Goal: Use online tool/utility: Utilize a website feature to perform a specific function

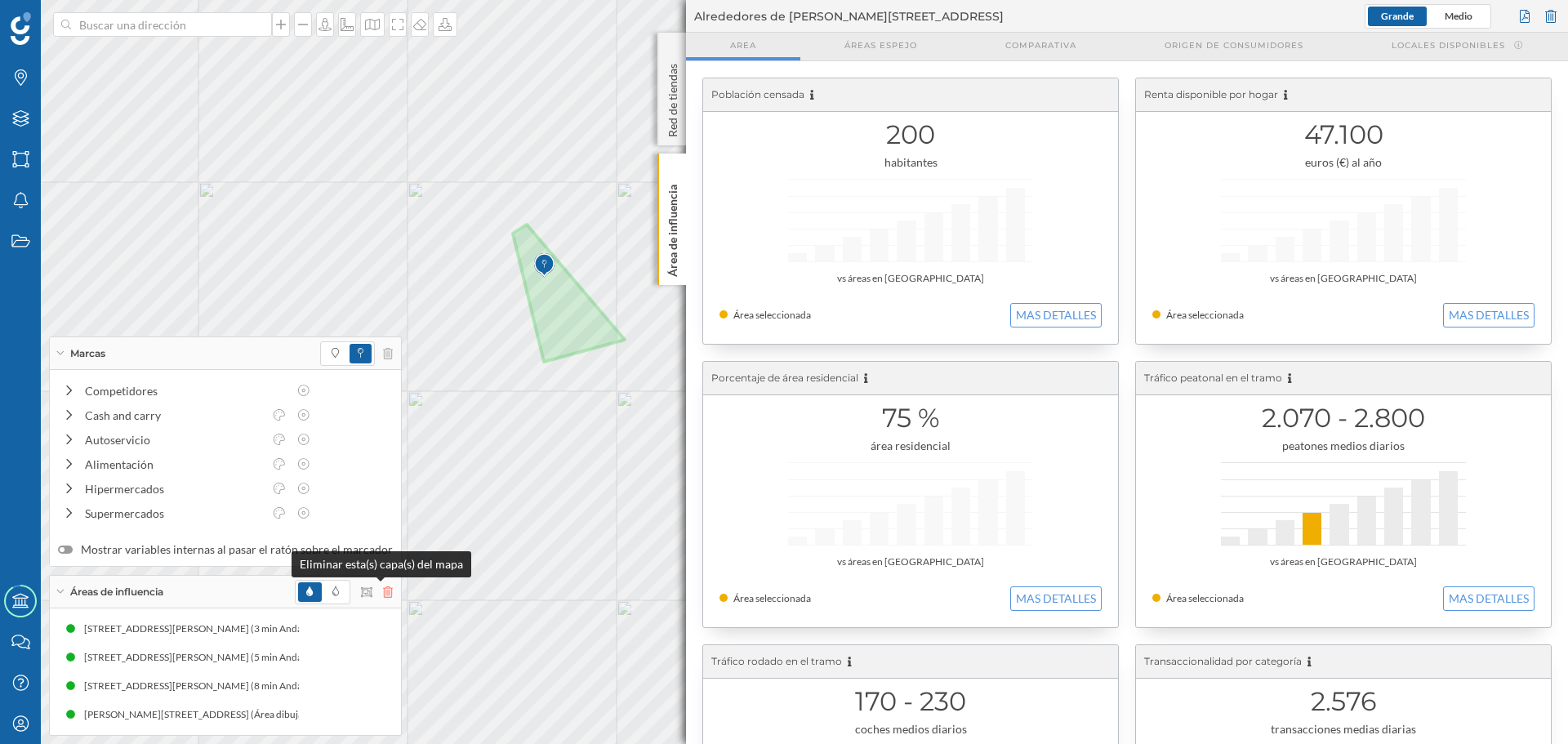
click at [383, 593] on icon at bounding box center [388, 592] width 10 height 12
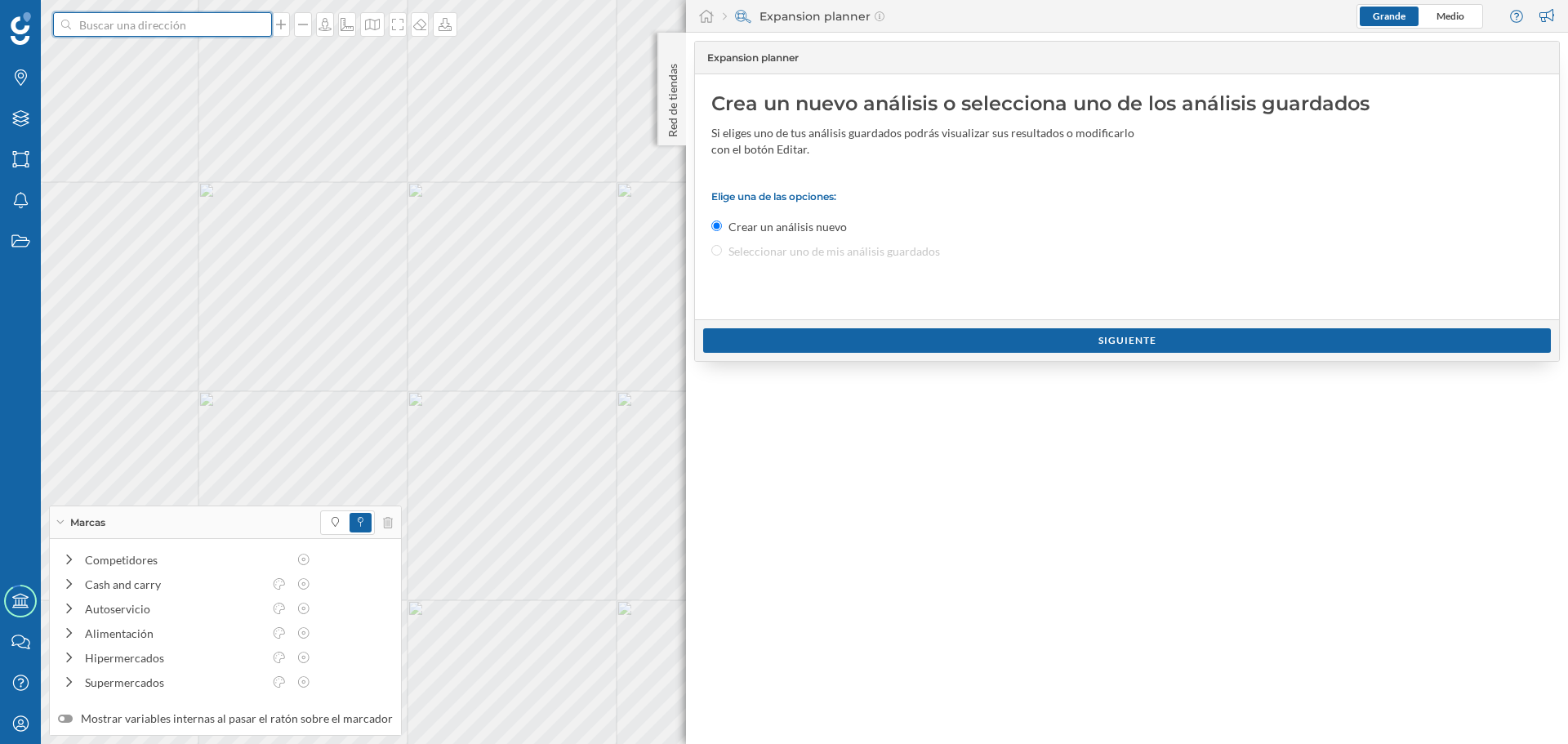
click at [195, 24] on input at bounding box center [162, 25] width 183 height 25
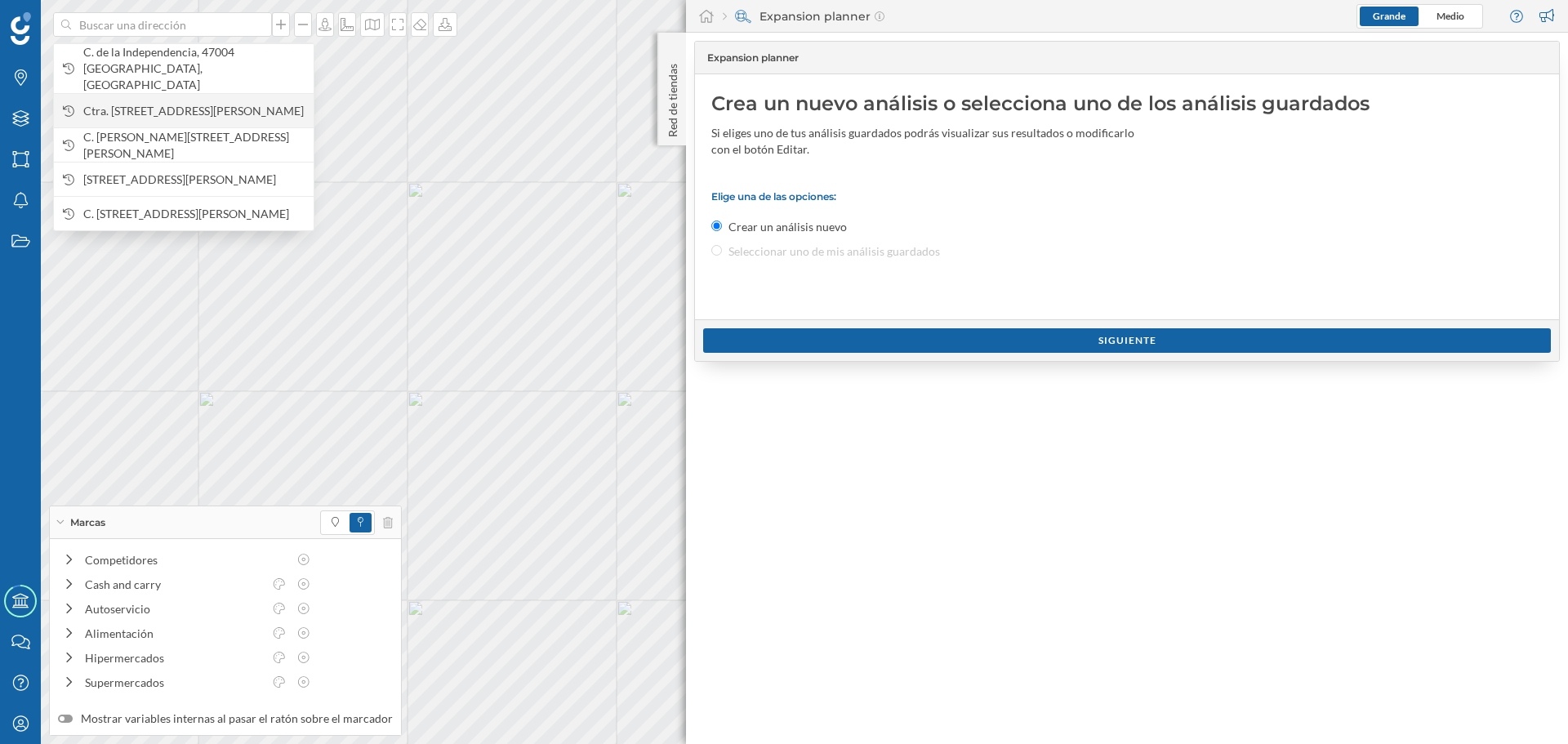
click at [235, 103] on span "Ctra. [STREET_ADDRESS][PERSON_NAME]" at bounding box center [194, 110] width 222 height 16
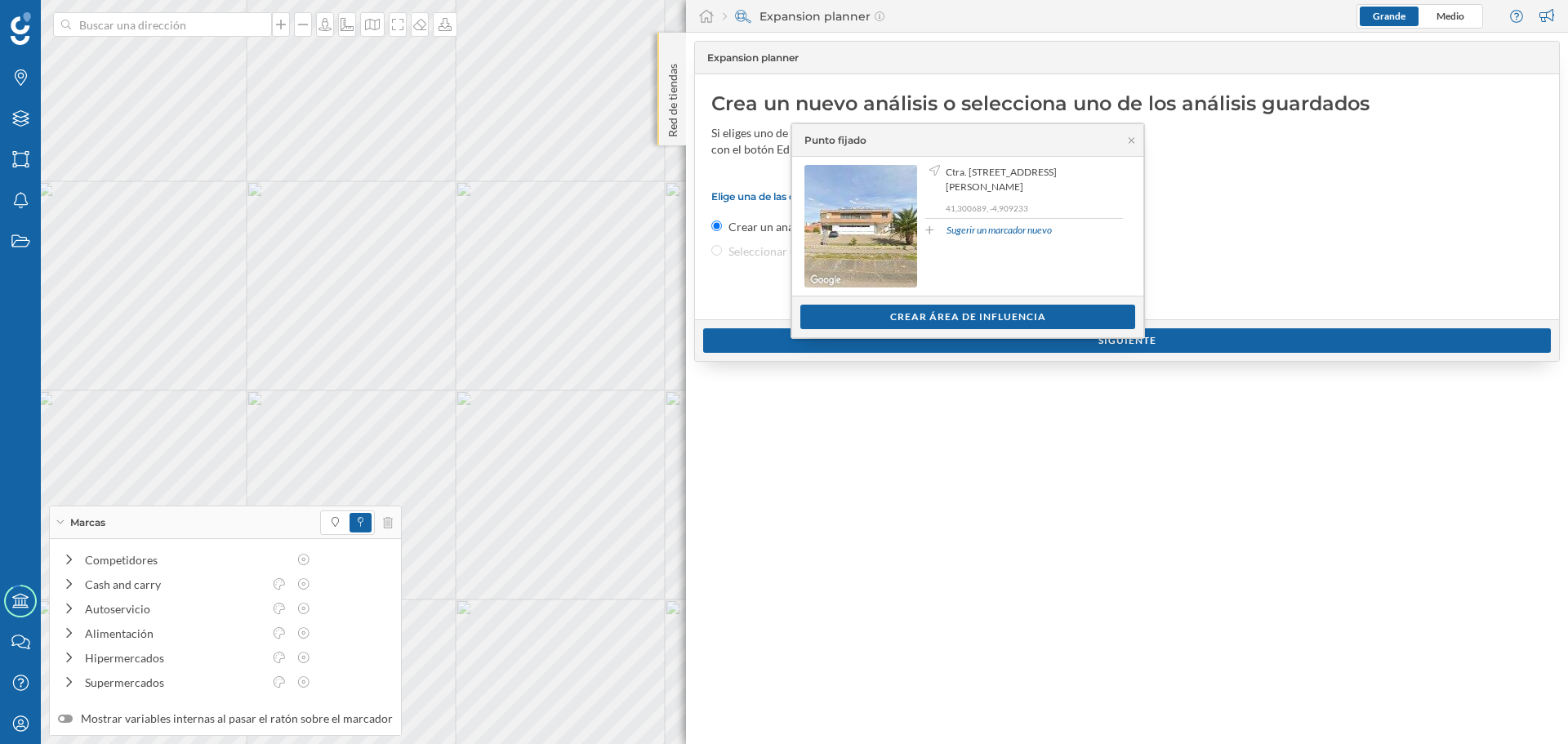
click at [666, 124] on p "Red de tiendas" at bounding box center [673, 97] width 16 height 80
click at [674, 127] on p "Red de tiendas" at bounding box center [673, 97] width 16 height 80
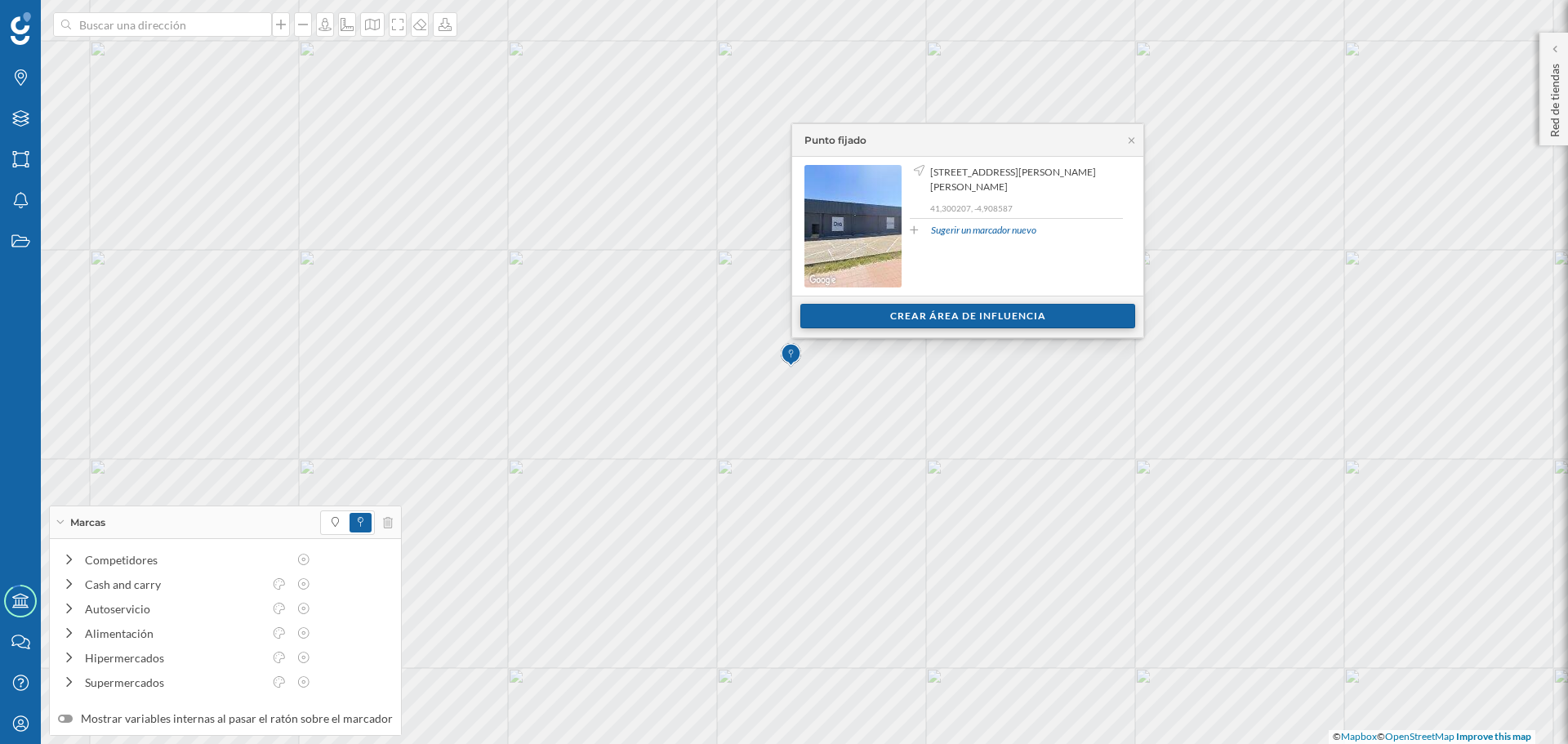
click at [825, 326] on div "Crear área de influencia" at bounding box center [967, 317] width 335 height 25
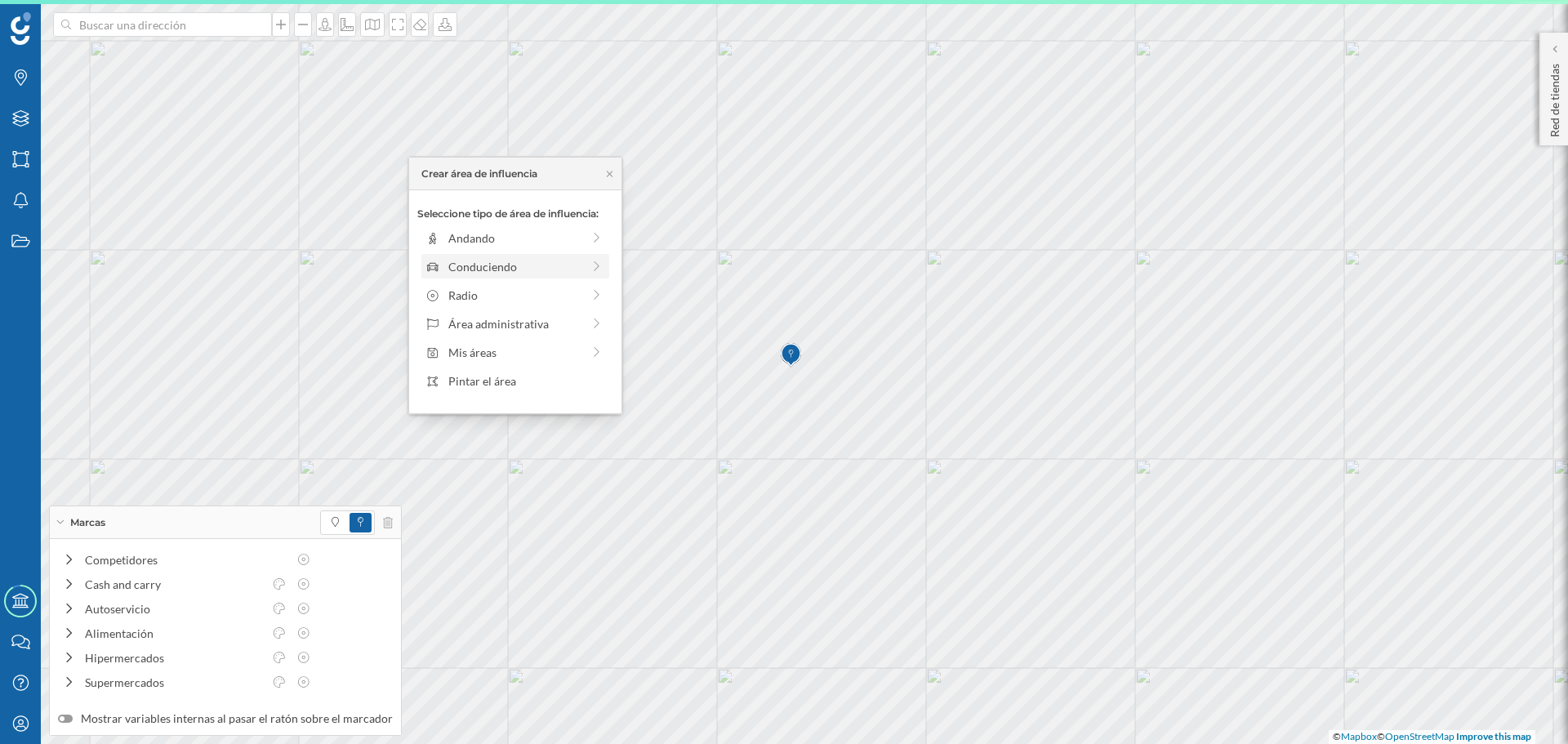
click at [509, 261] on div "Conduciendo" at bounding box center [514, 267] width 133 height 17
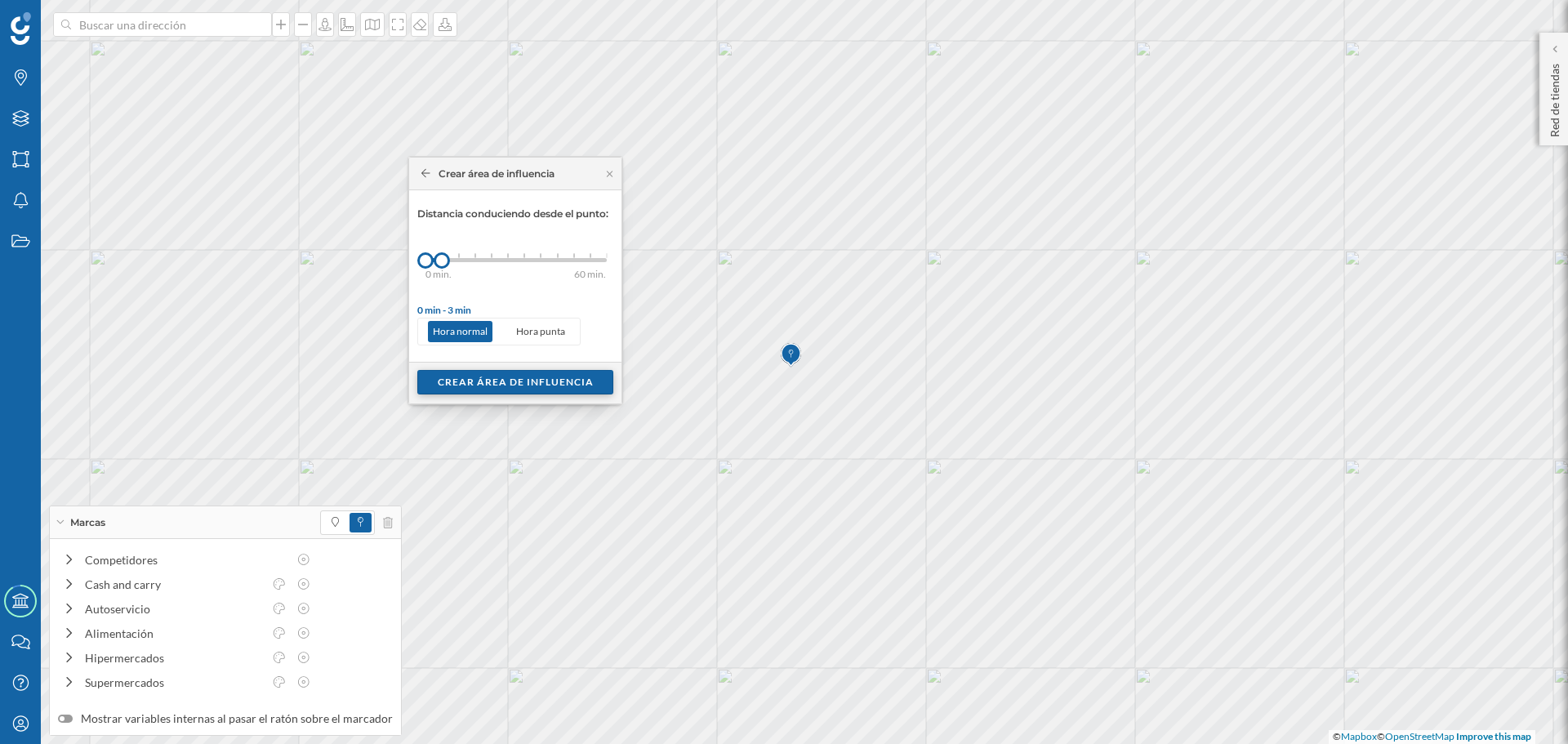
click at [478, 377] on div "Crear área de influencia" at bounding box center [515, 383] width 196 height 25
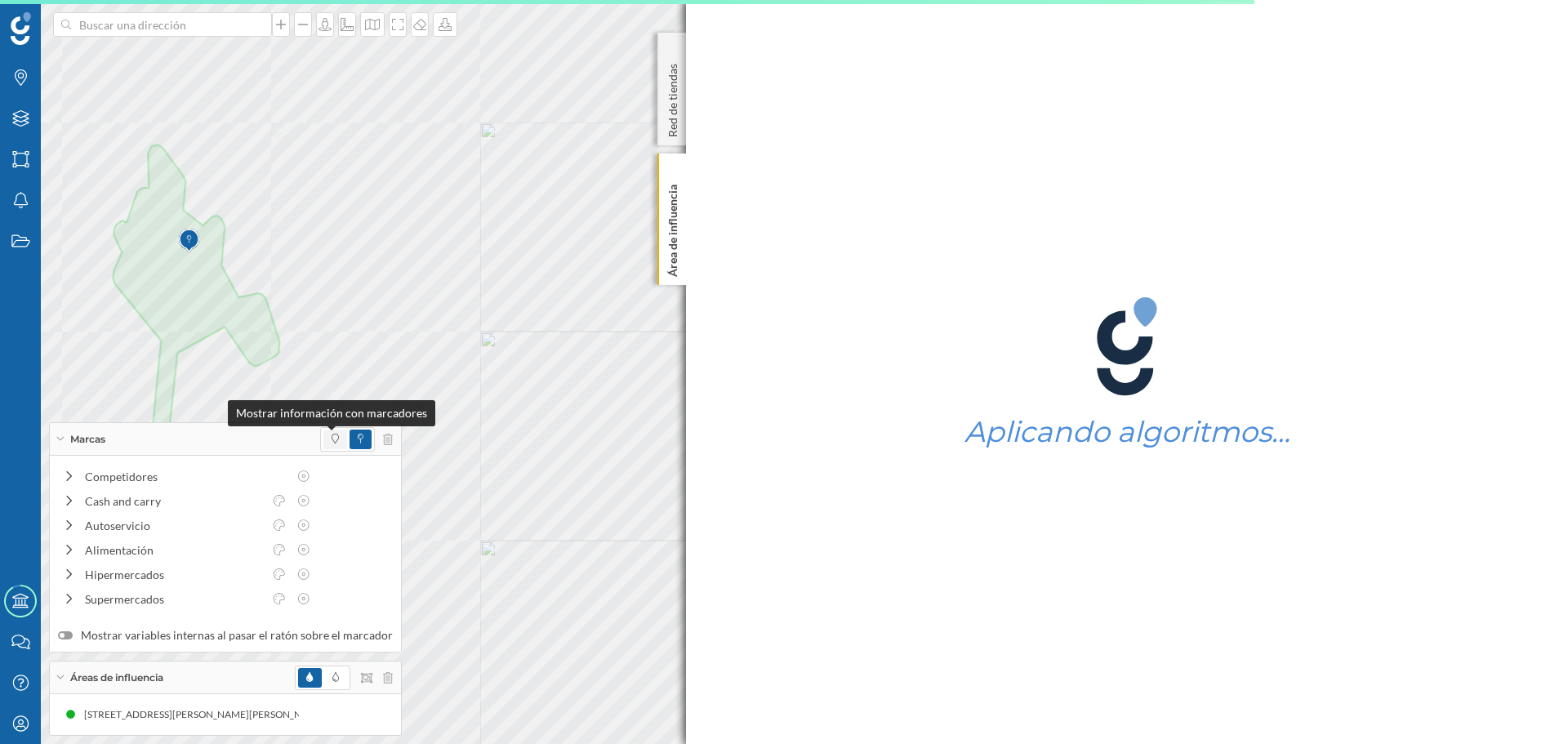
click at [332, 444] on span at bounding box center [336, 439] width 8 height 14
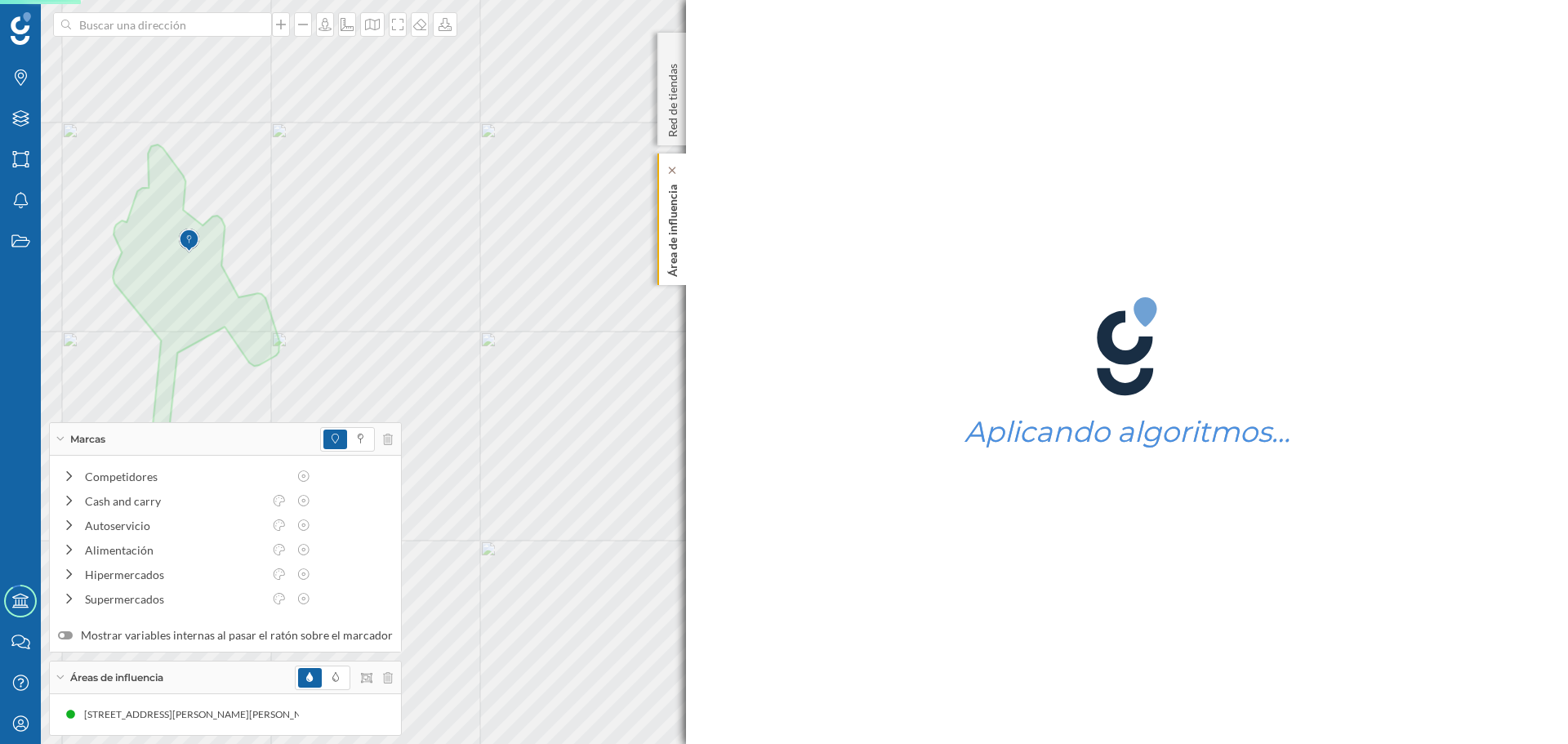
click at [677, 233] on p "Área de influencia" at bounding box center [673, 228] width 16 height 99
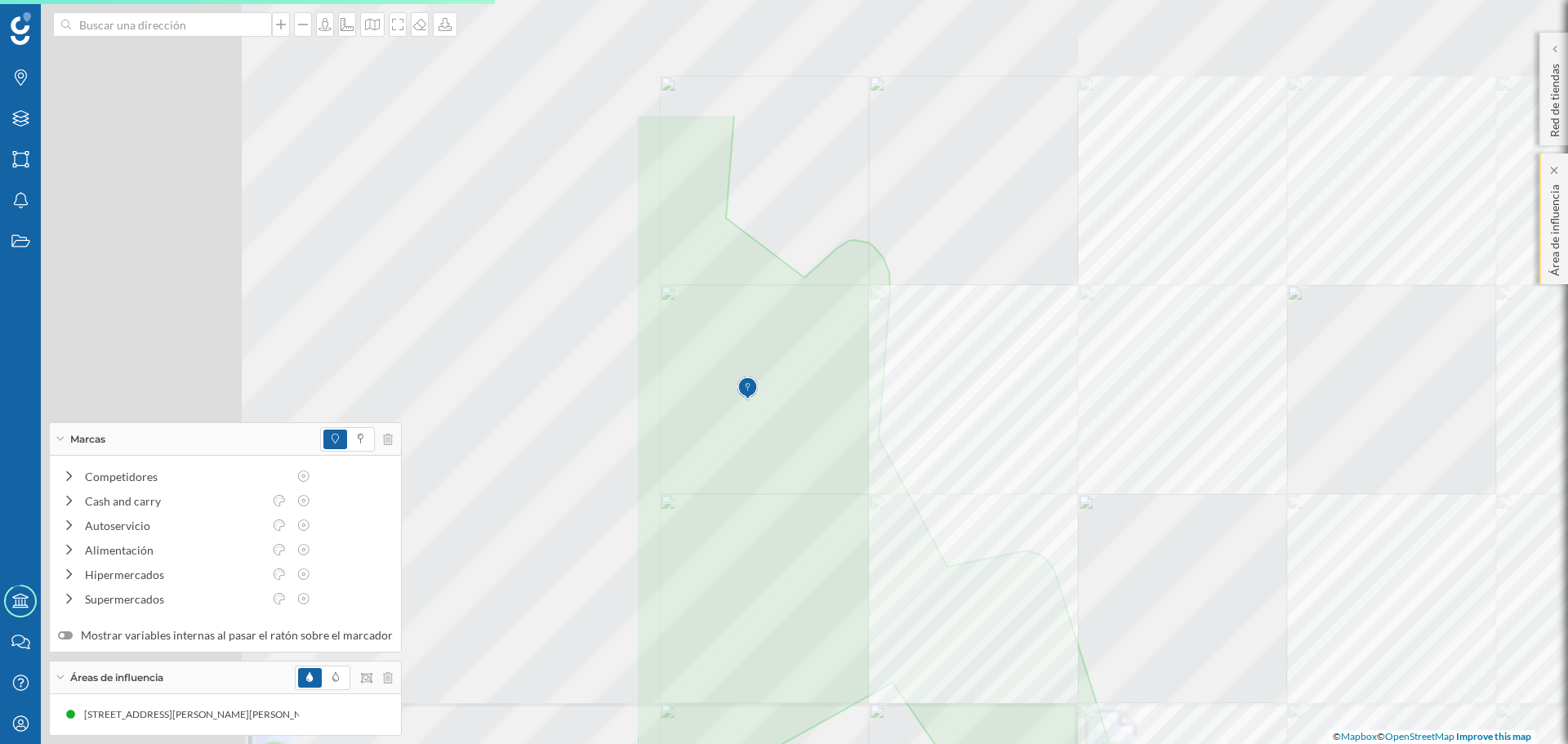
click at [1277, 244] on div at bounding box center [1277, 244] width 0 height 0
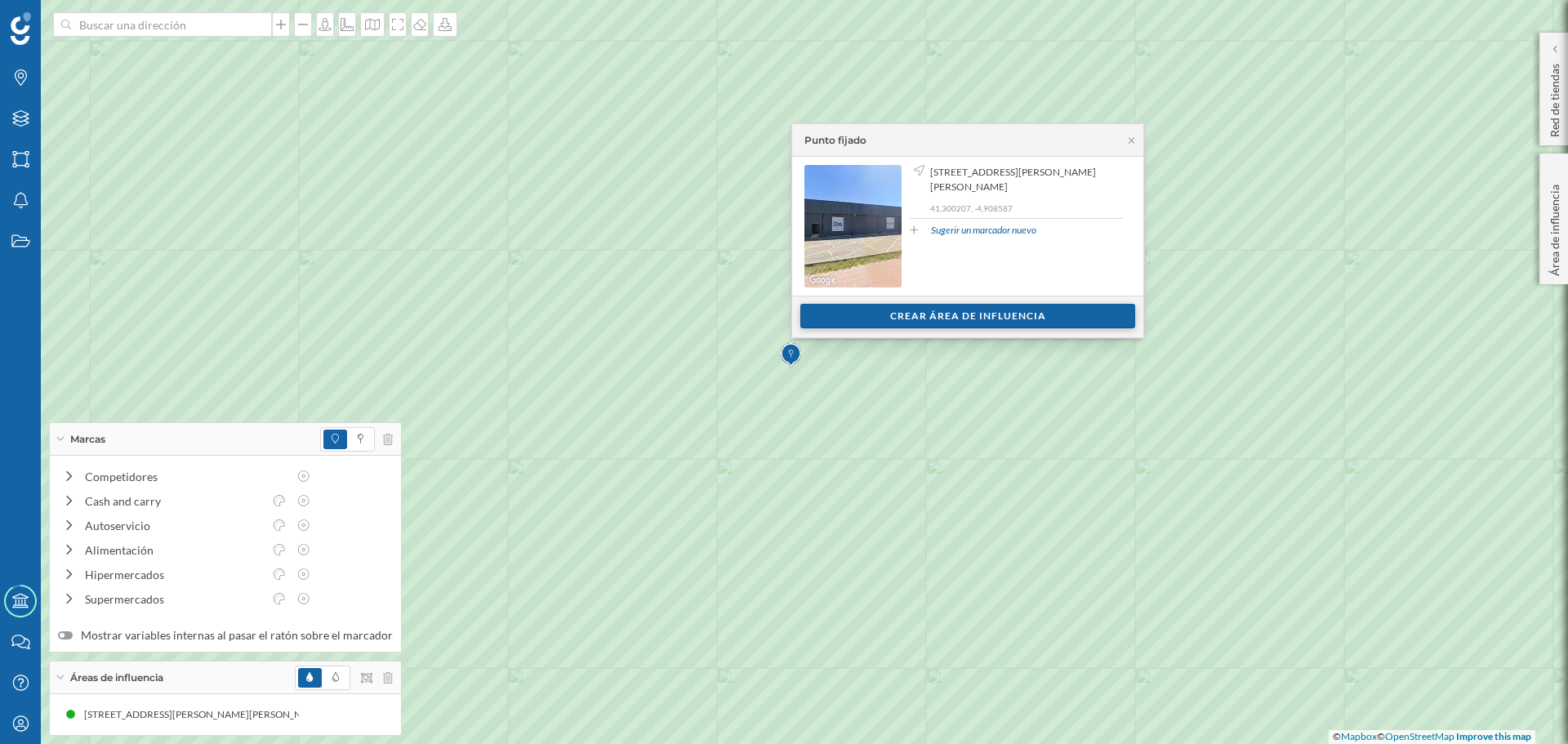
click at [861, 326] on div "Crear área de influencia" at bounding box center [967, 317] width 335 height 25
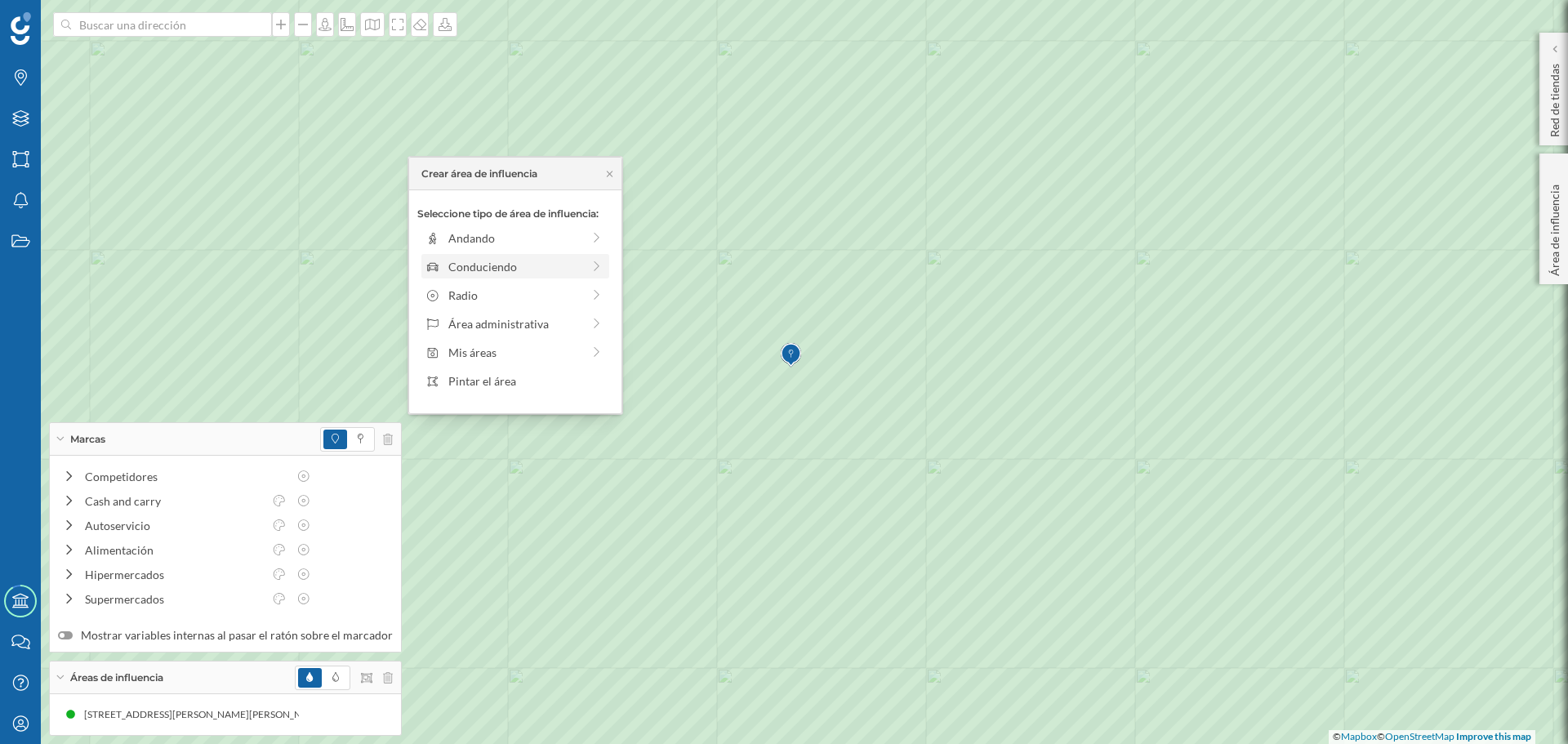
click at [553, 275] on div "Conduciendo" at bounding box center [514, 267] width 133 height 17
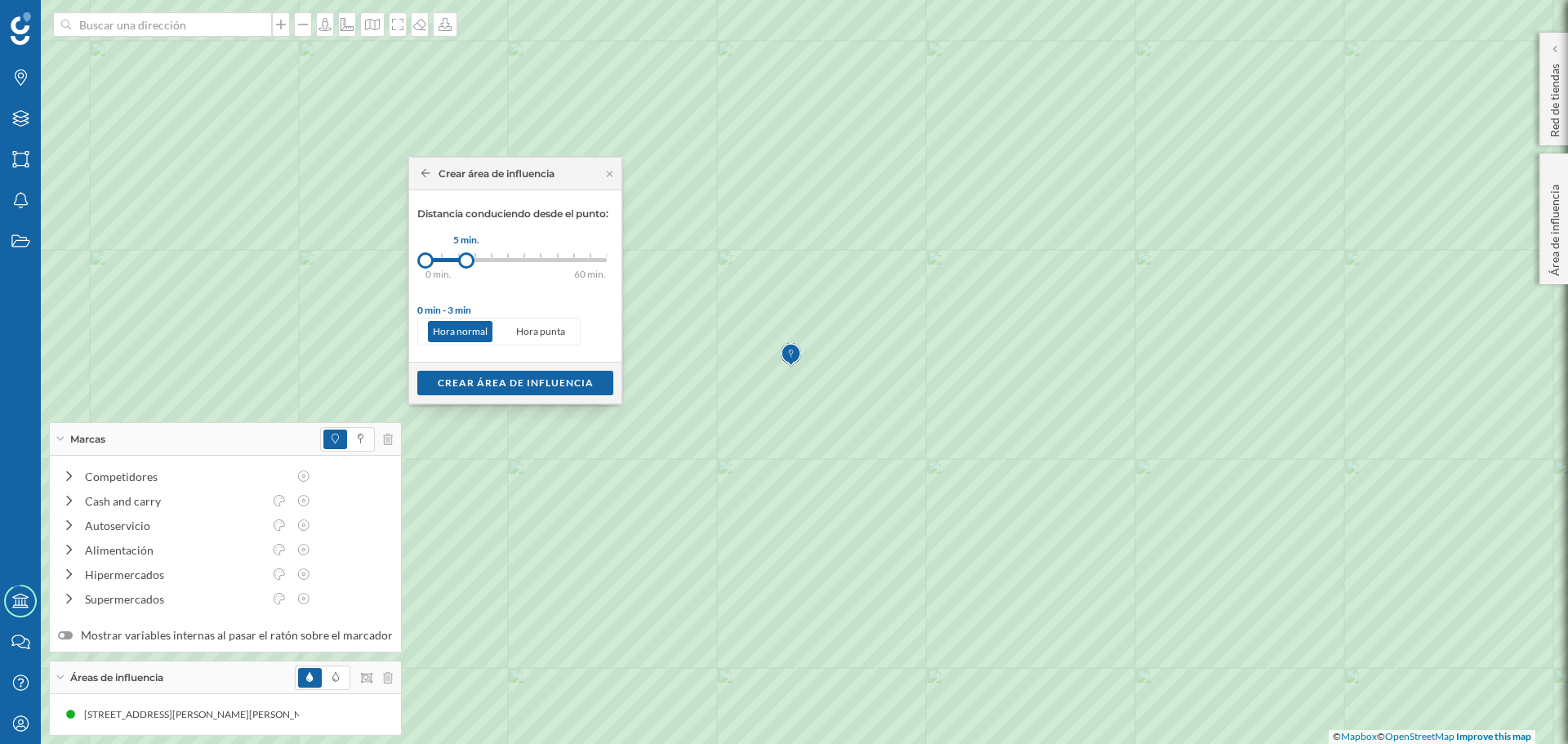
drag, startPoint x: 441, startPoint y: 256, endPoint x: 466, endPoint y: 260, distance: 25.3
click at [466, 260] on div at bounding box center [465, 260] width 16 height 16
click at [511, 377] on div "Crear área de influencia" at bounding box center [515, 383] width 196 height 25
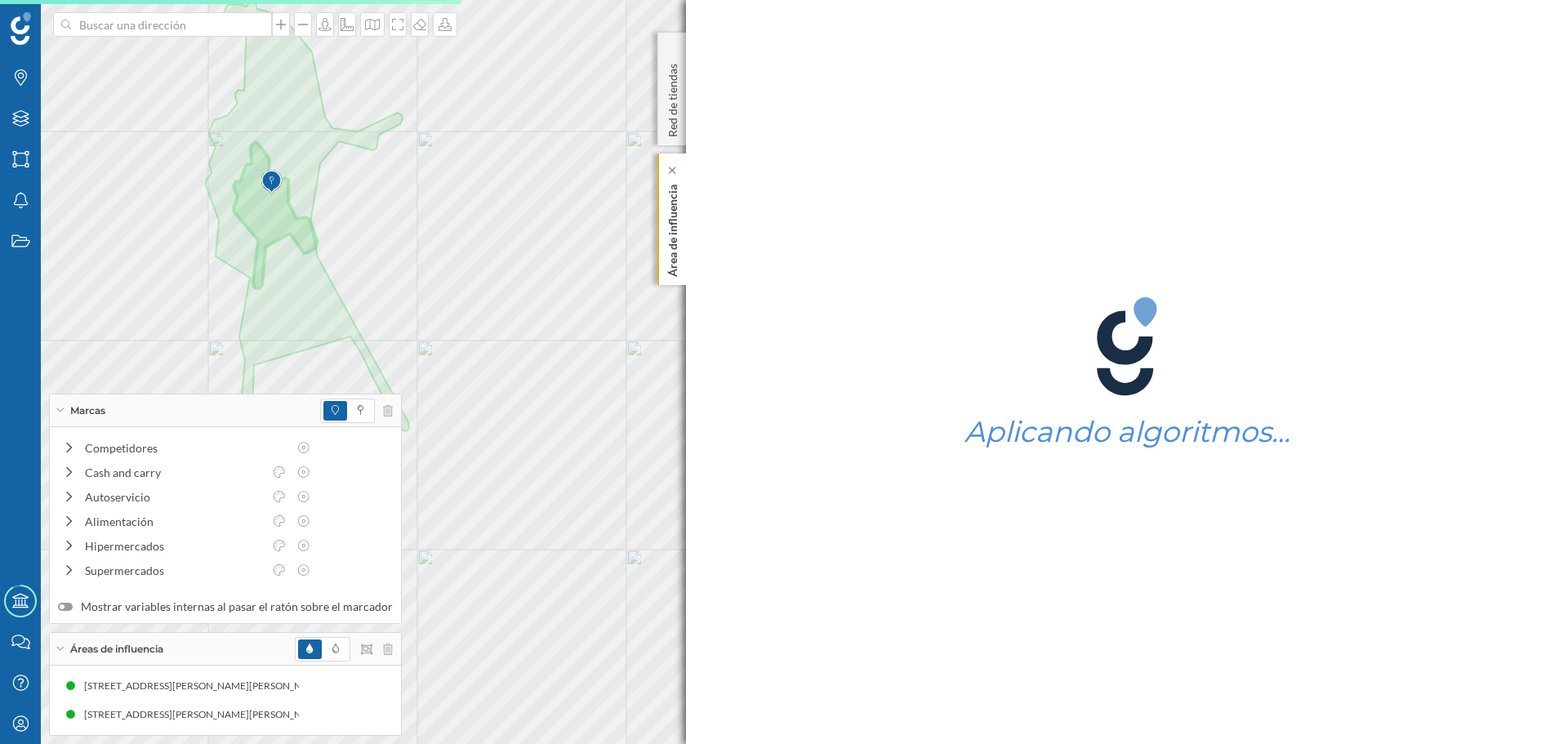
click at [684, 253] on div "Área de influencia" at bounding box center [672, 219] width 29 height 132
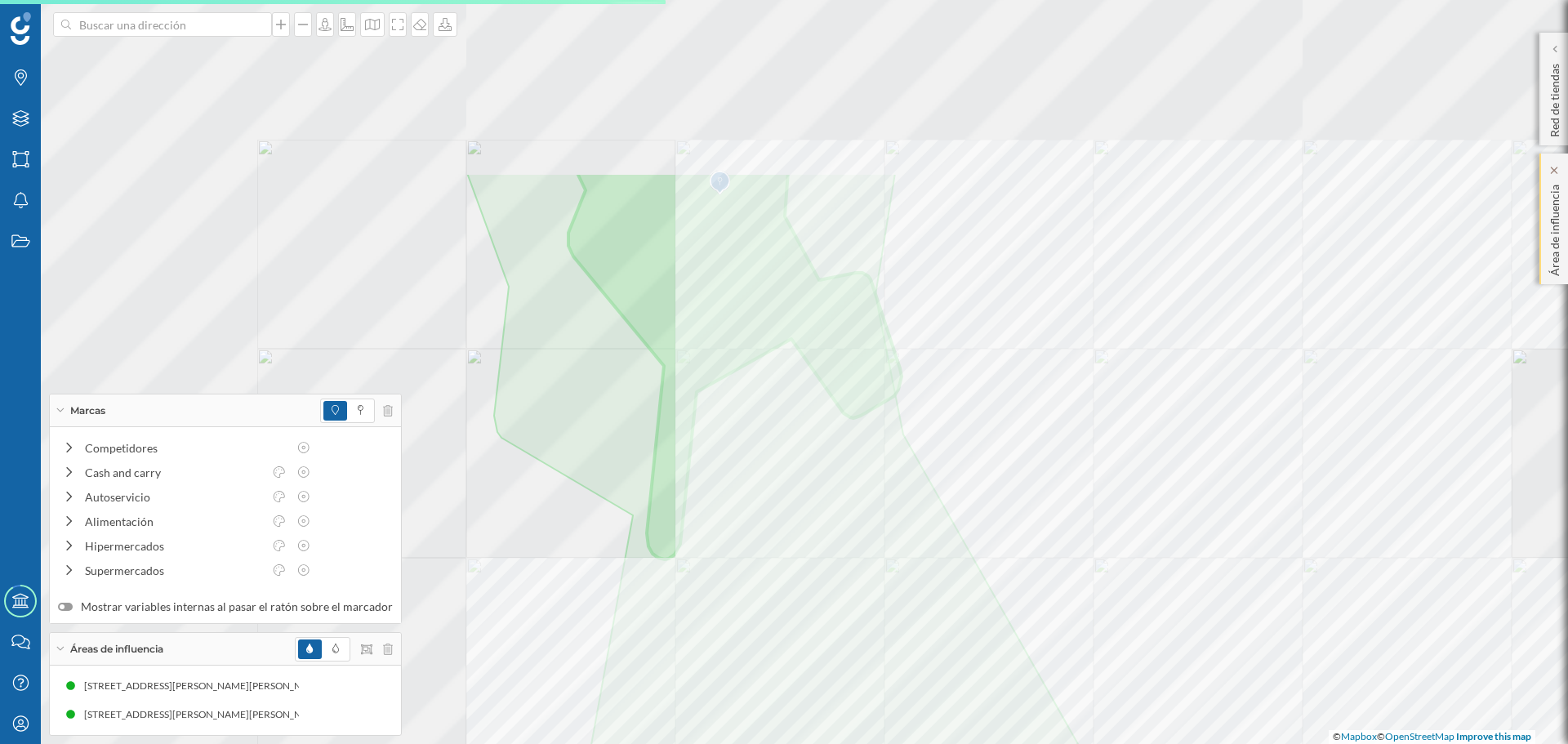
click at [920, 345] on div at bounding box center [920, 345] width 0 height 0
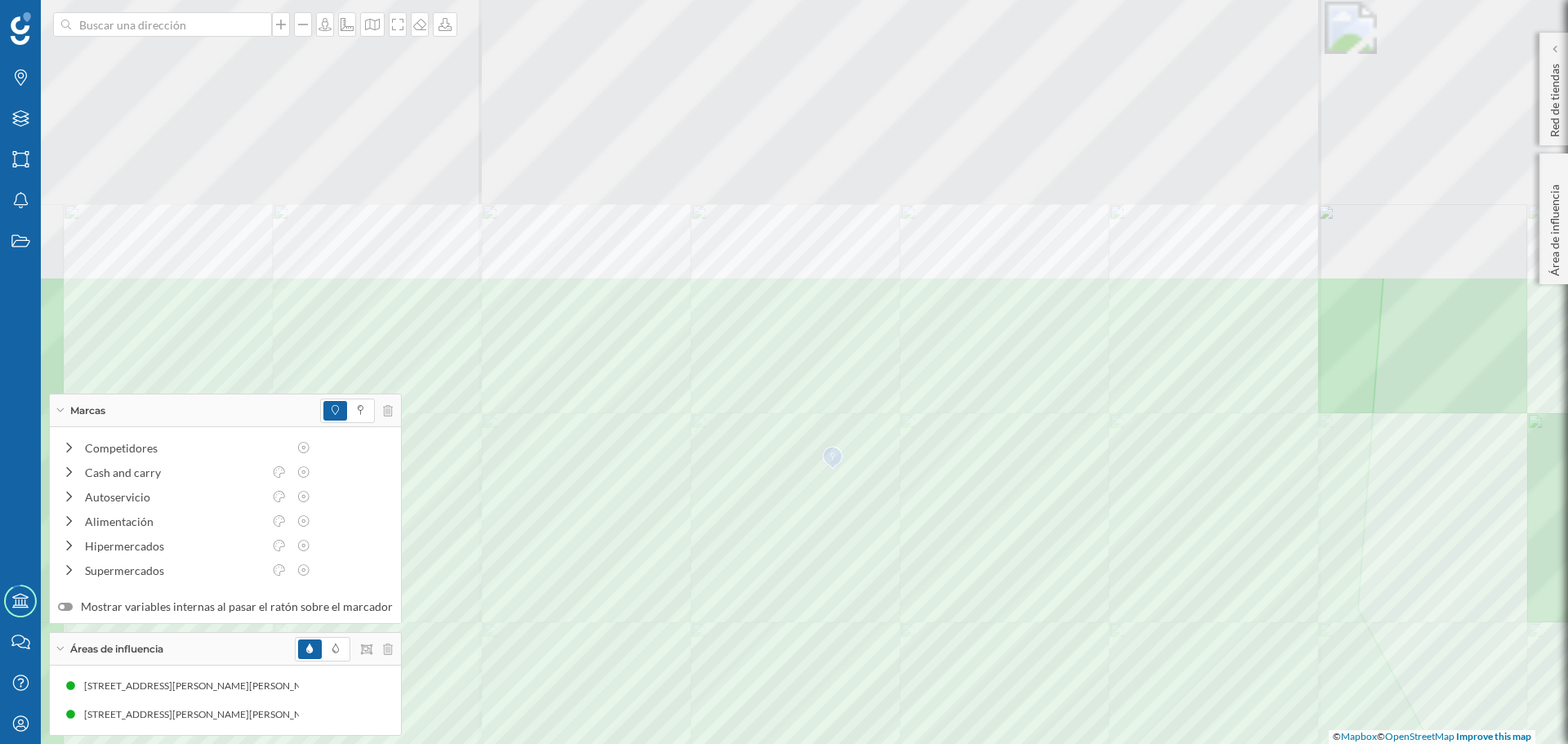
click at [859, 743] on html "Marcas Capas Áreas Notificaciones Estados Academy Contacta con nosotros Centro …" at bounding box center [784, 372] width 1568 height 744
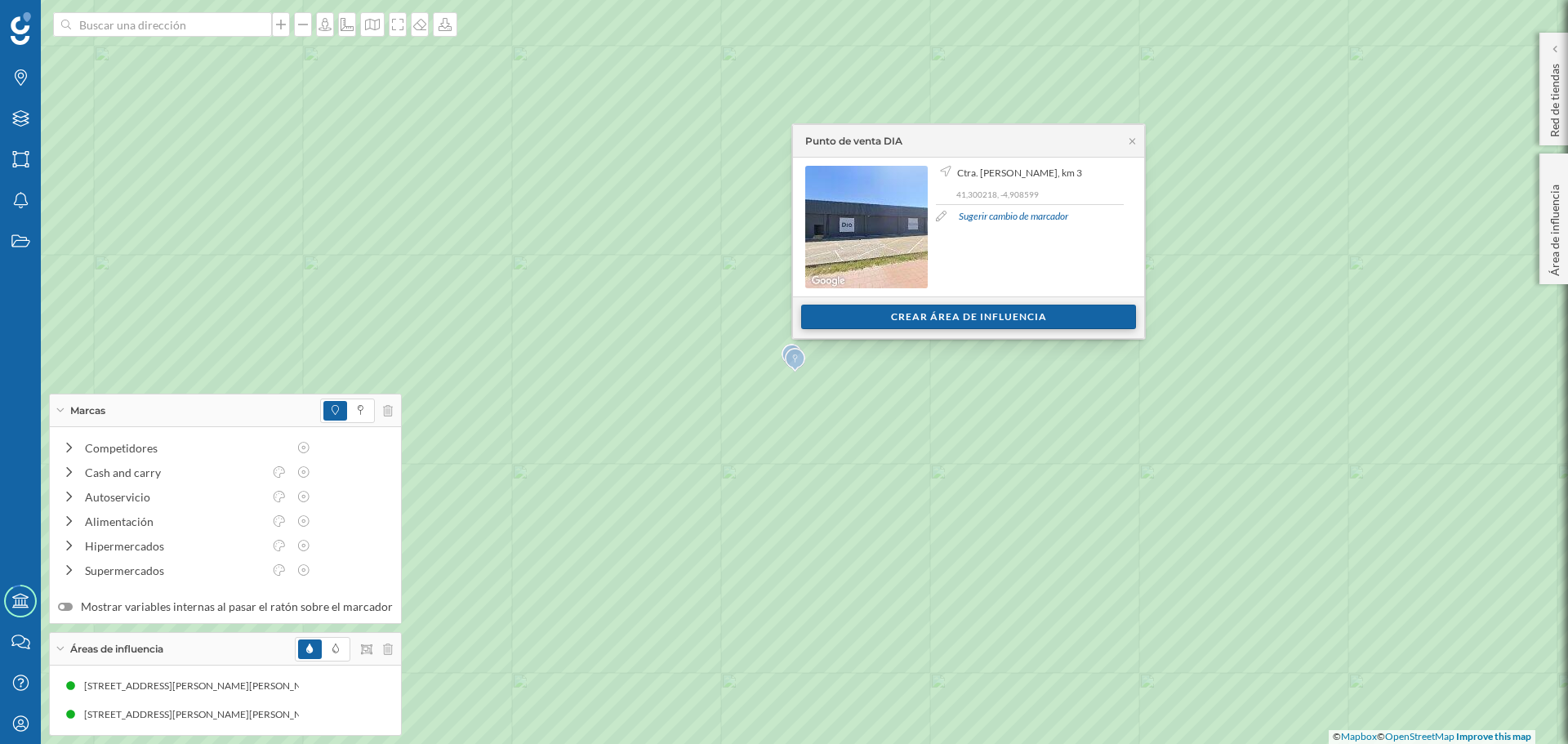
click at [858, 321] on div "Crear área de influencia" at bounding box center [968, 317] width 335 height 25
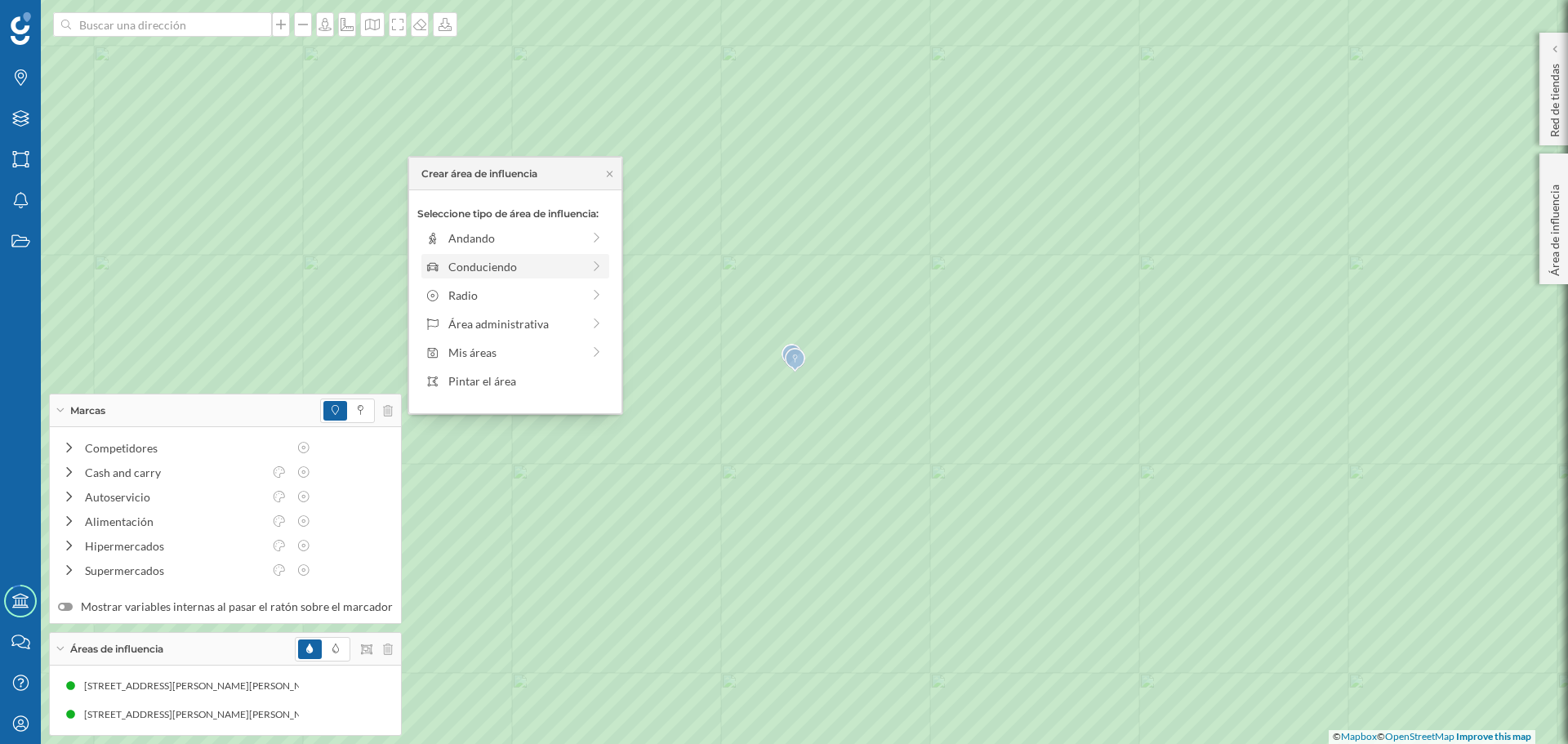
click at [547, 275] on div "Conduciendo" at bounding box center [514, 267] width 133 height 17
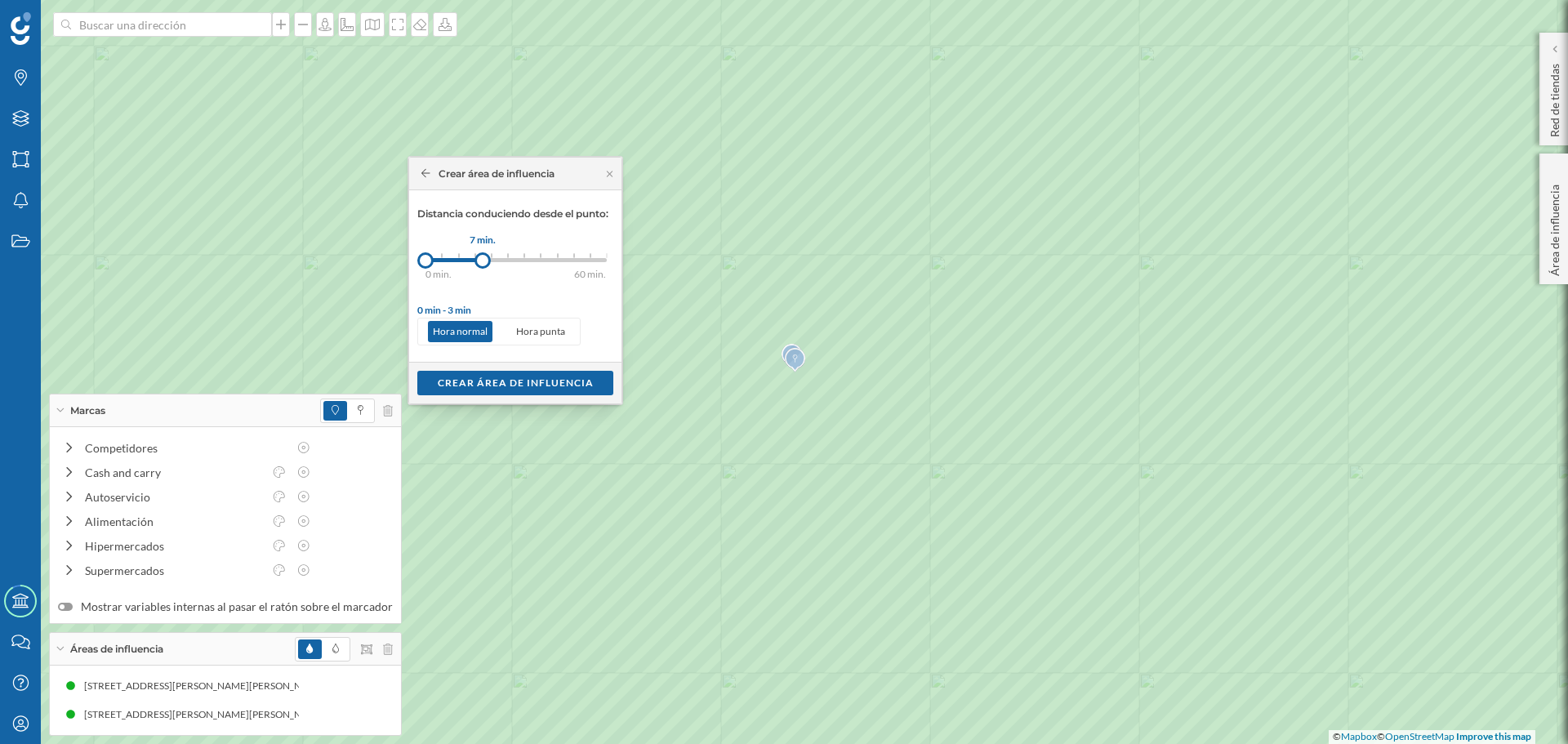
drag, startPoint x: 463, startPoint y: 260, endPoint x: 483, endPoint y: 262, distance: 20.1
click at [483, 262] on div at bounding box center [482, 260] width 16 height 16
click at [523, 375] on div "Crear área de influencia" at bounding box center [515, 383] width 196 height 25
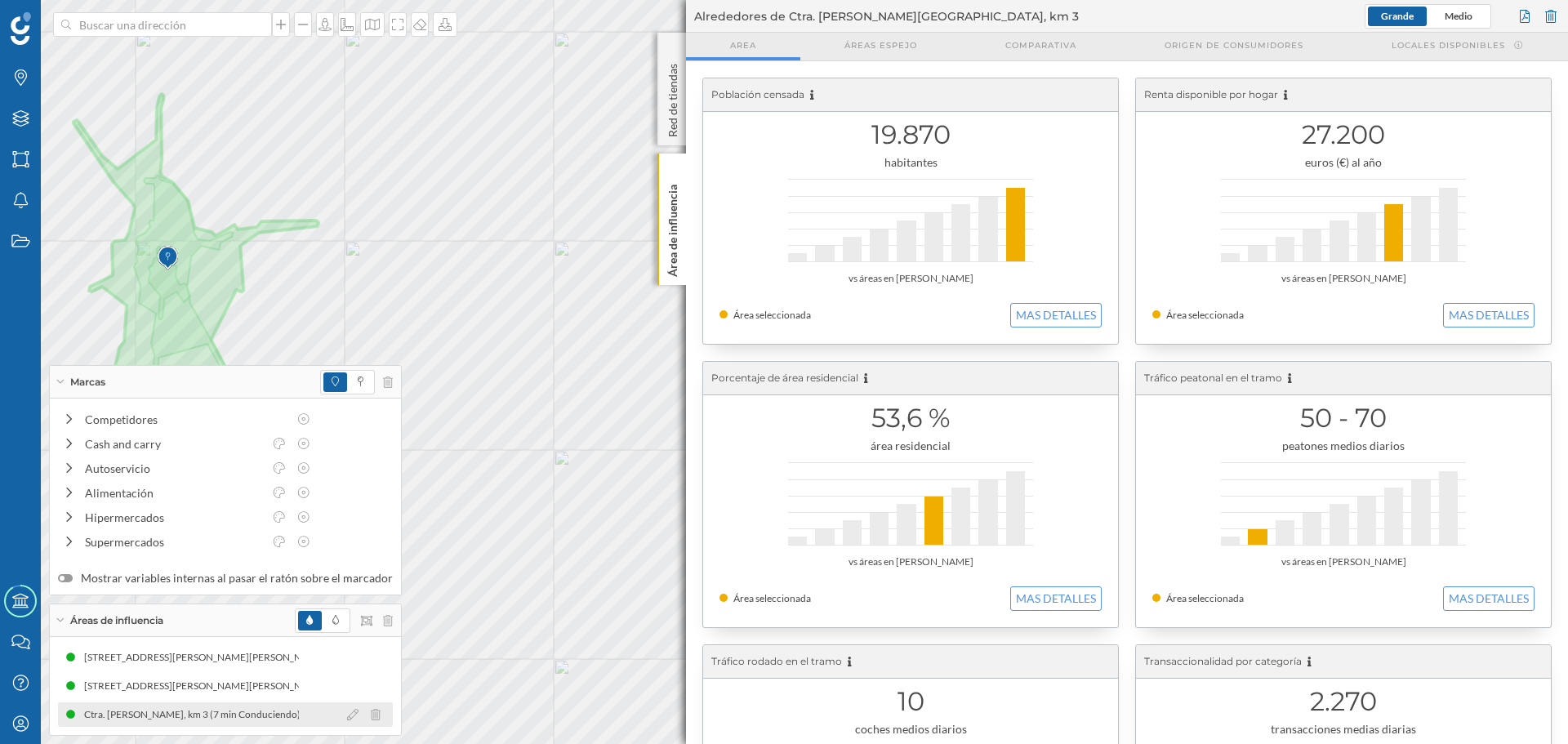
click at [242, 705] on div "Ctra. [PERSON_NAME], km 3 (7 min Conduciendo)" at bounding box center [225, 715] width 335 height 25
click at [674, 206] on p "Área de influencia" at bounding box center [673, 228] width 16 height 99
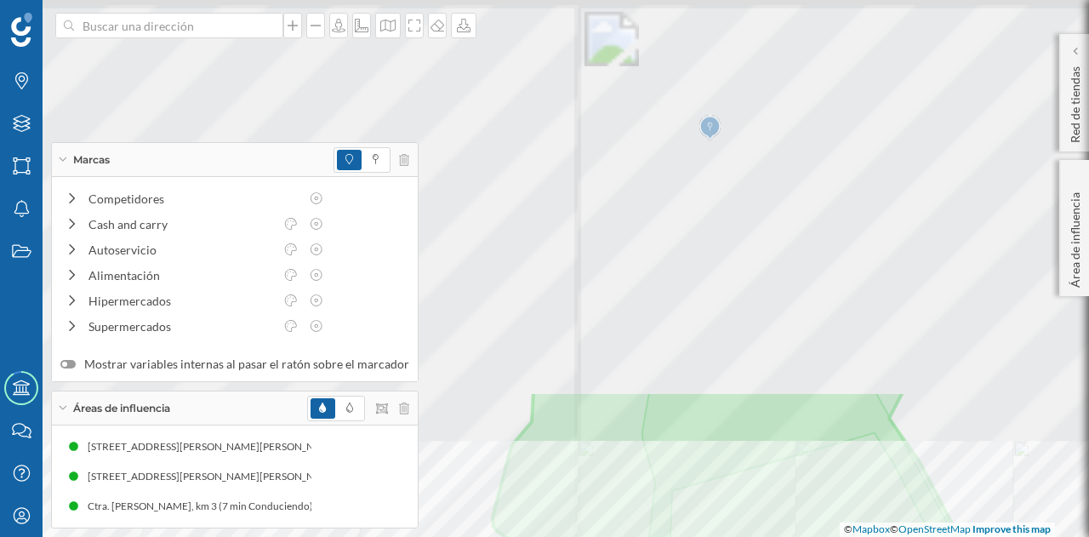
click at [640, 537] on html "Marcas Capas Áreas Notificaciones Estados Academy Contacta con nosotros Centro …" at bounding box center [544, 268] width 1089 height 537
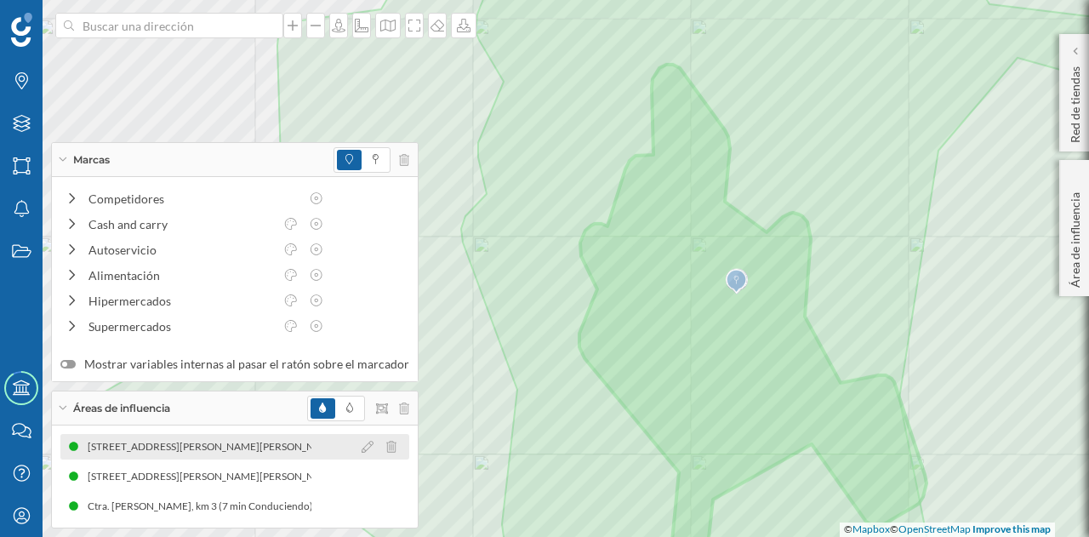
click at [233, 442] on div "[STREET_ADDRESS][PERSON_NAME][PERSON_NAME] (3 min Conduciendo)" at bounding box center [263, 446] width 357 height 17
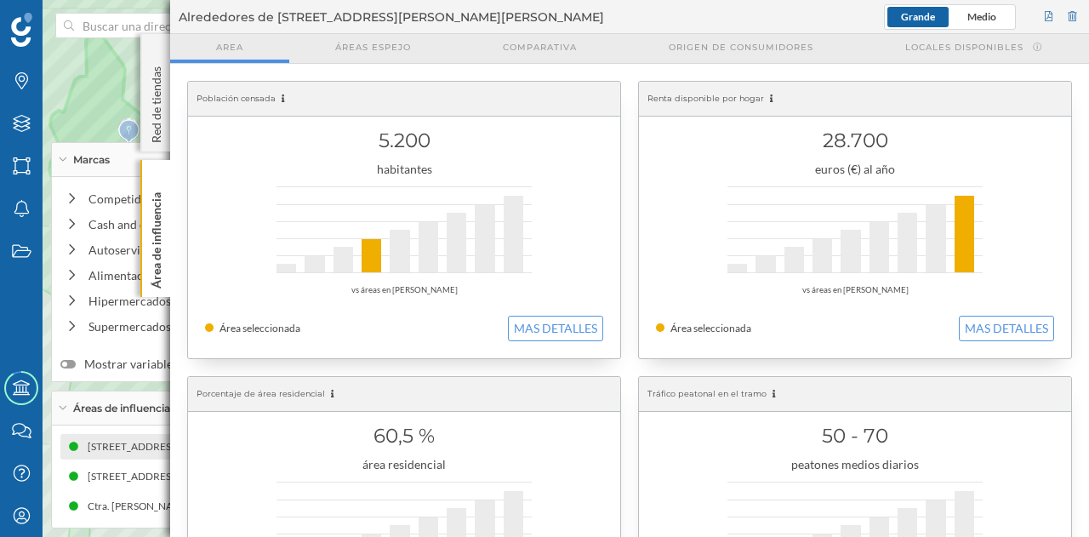
click at [153, 450] on div "[STREET_ADDRESS][PERSON_NAME][PERSON_NAME] (3 min Conduciendo)" at bounding box center [261, 446] width 357 height 17
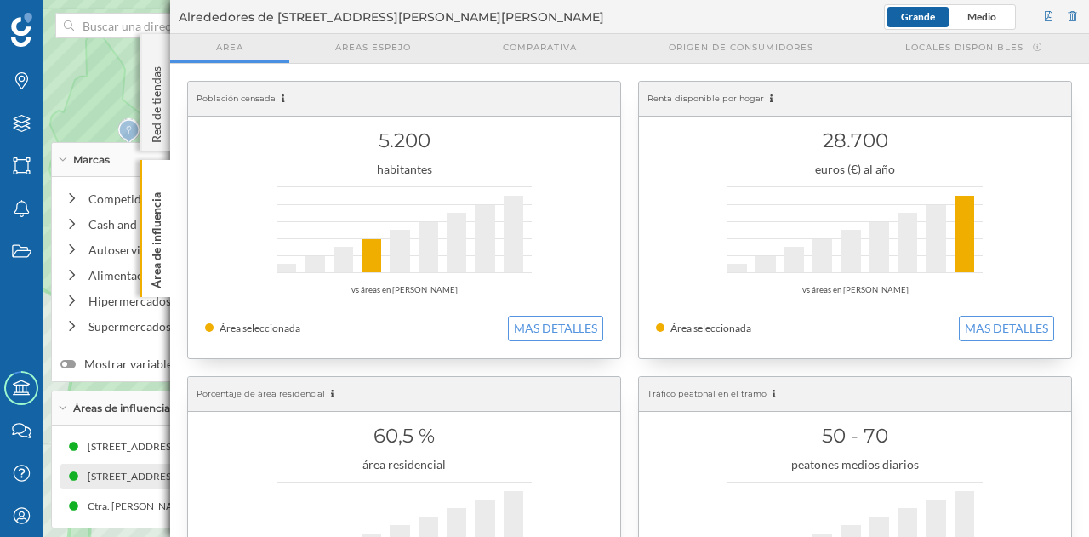
click at [90, 479] on div "[STREET_ADDRESS][PERSON_NAME][PERSON_NAME] (5 min Conduciendo)" at bounding box center [258, 476] width 357 height 17
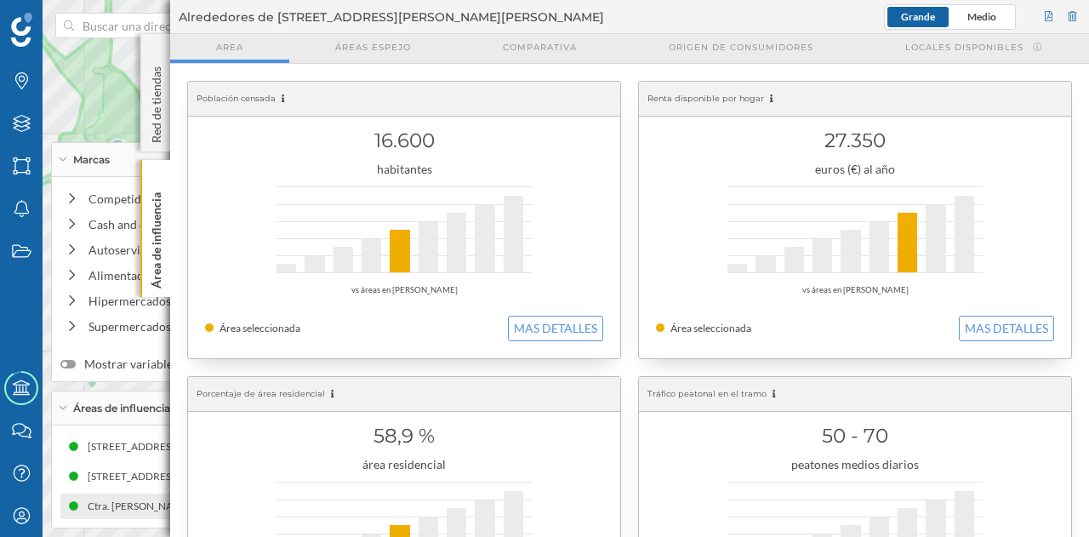
click at [152, 510] on div "Ctra. [PERSON_NAME], km 3 (7 min Conduciendo)" at bounding box center [205, 506] width 234 height 17
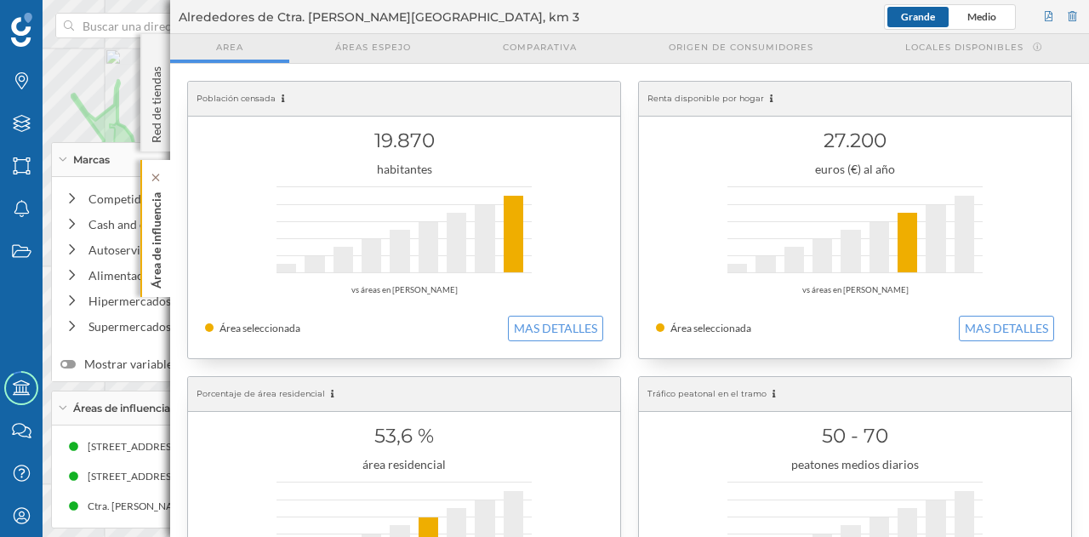
click at [166, 246] on div "Área de influencia" at bounding box center [155, 228] width 30 height 137
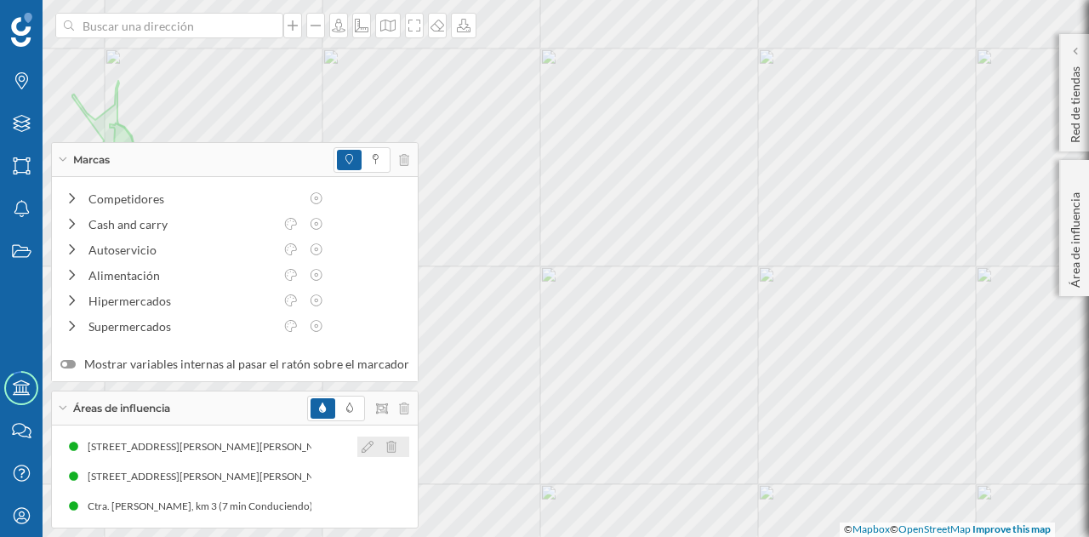
drag, startPoint x: 289, startPoint y: 446, endPoint x: 354, endPoint y: 407, distance: 76.3
click at [289, 444] on div "[STREET_ADDRESS][PERSON_NAME][PERSON_NAME] (3 min Conduciendo)" at bounding box center [258, 446] width 357 height 17
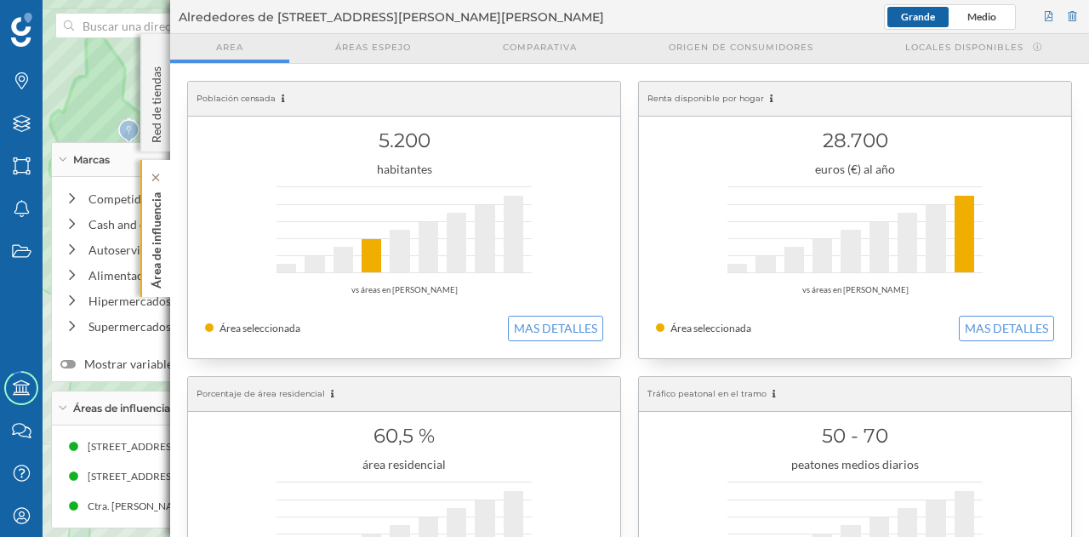
click at [148, 253] on p "Área de influencia" at bounding box center [156, 237] width 17 height 103
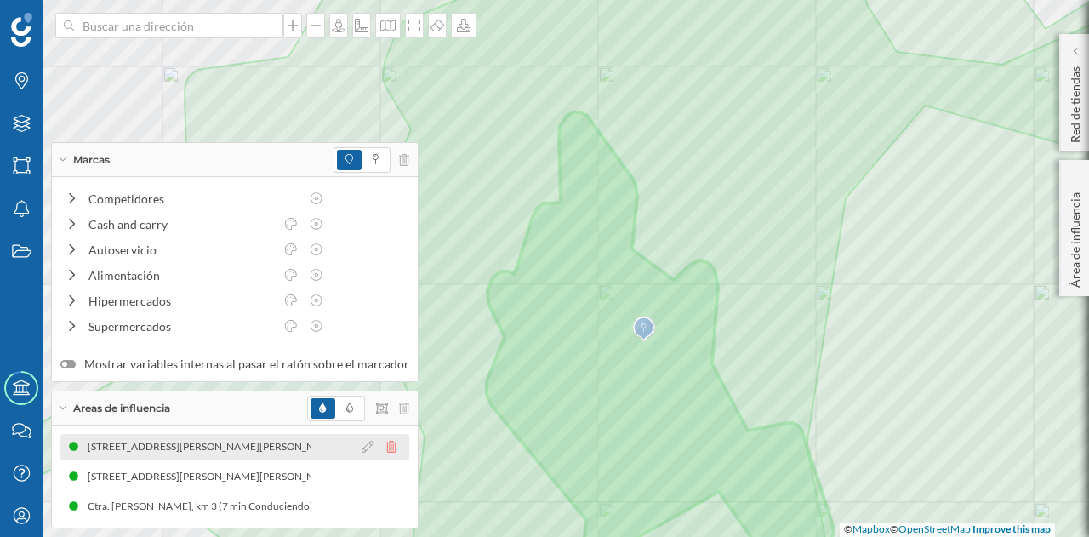
click at [386, 445] on icon at bounding box center [391, 447] width 10 height 12
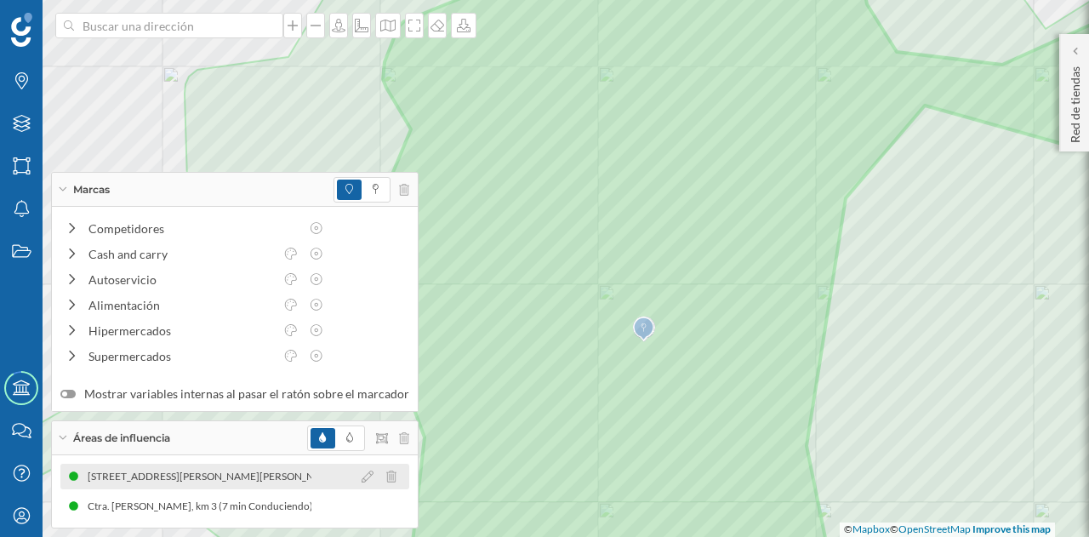
click at [428, 483] on div "[STREET_ADDRESS][PERSON_NAME][PERSON_NAME] (5 min Conduciendo)" at bounding box center [606, 476] width 357 height 17
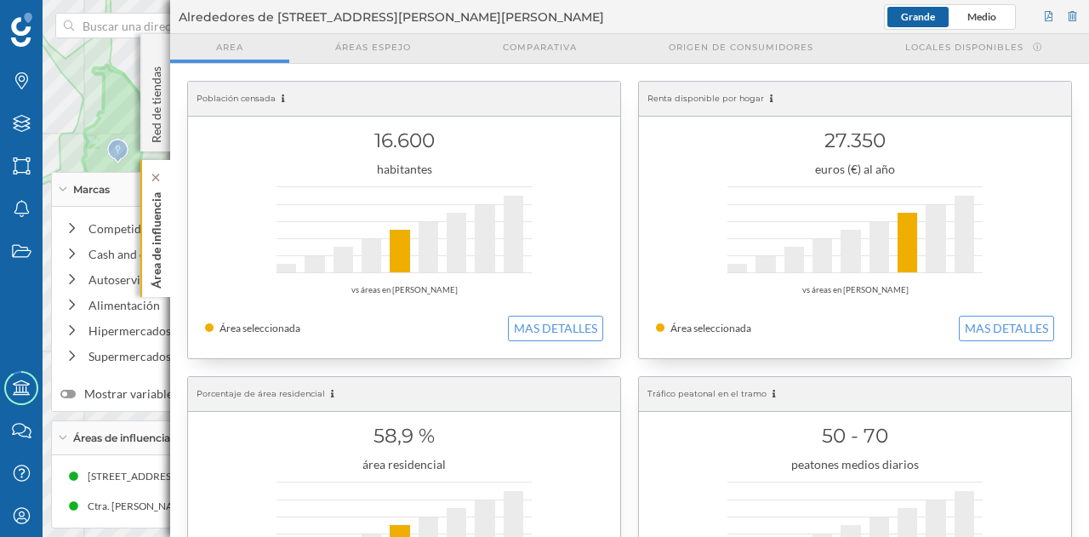
click at [158, 251] on p "Área de influencia" at bounding box center [156, 237] width 17 height 103
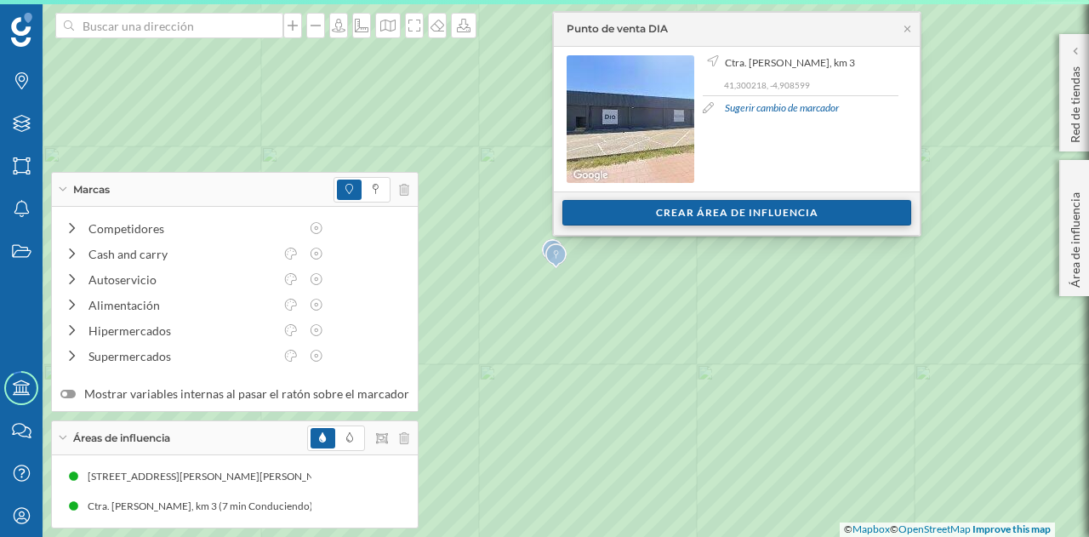
click at [598, 219] on div "Crear área de influencia" at bounding box center [737, 213] width 349 height 26
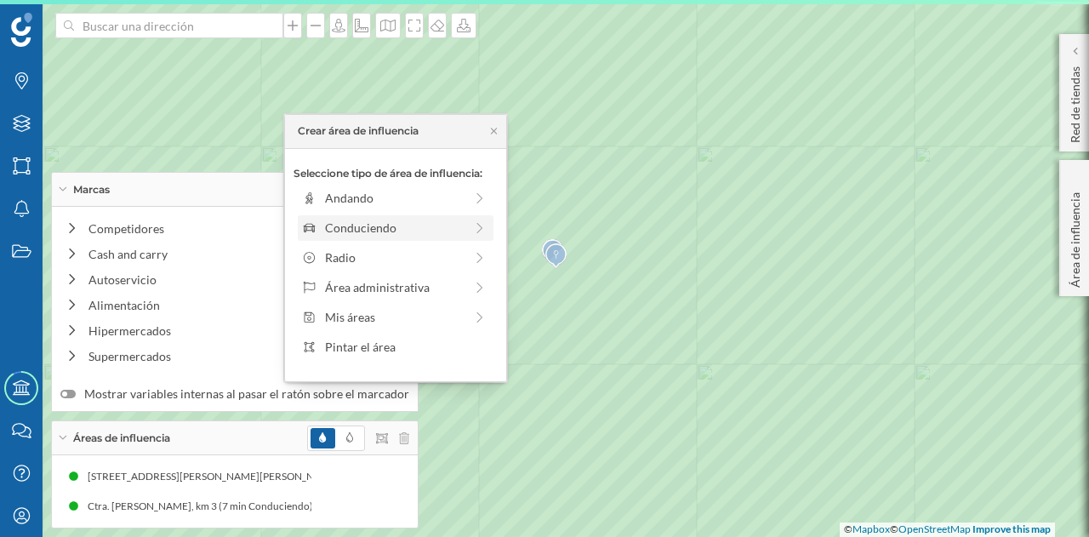
click at [395, 230] on div "Conduciendo" at bounding box center [394, 228] width 139 height 18
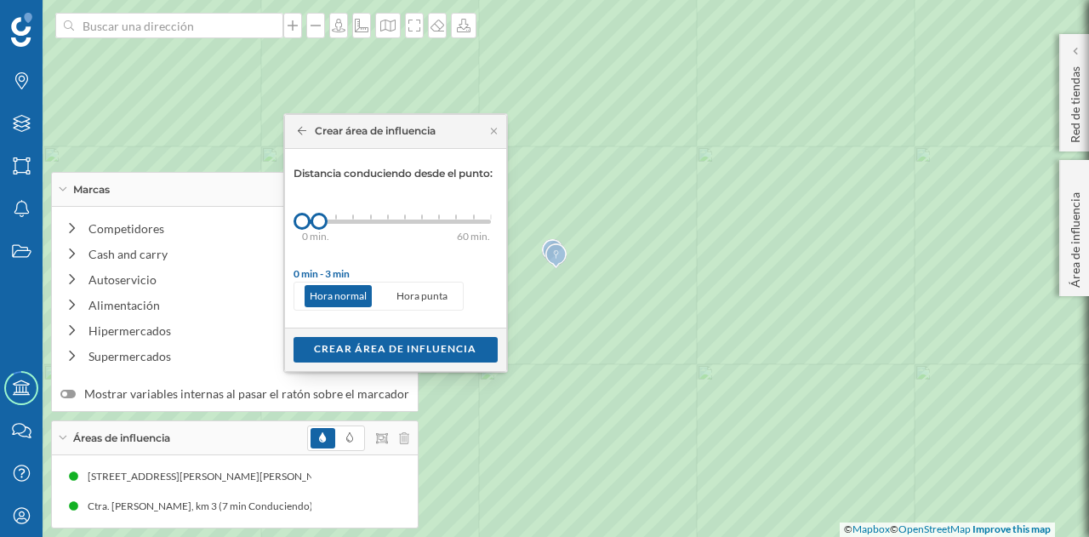
click at [327, 220] on div "0 min. 3 min. 5 min. 7 min. 10 min. 12 min. 15 min. 20 min. 30 min. 45 min. 50 …" at bounding box center [396, 222] width 189 height 4
click at [324, 222] on div at bounding box center [319, 221] width 17 height 17
click at [326, 224] on div at bounding box center [326, 221] width 17 height 17
click at [383, 351] on div "Crear área de influencia" at bounding box center [396, 349] width 204 height 26
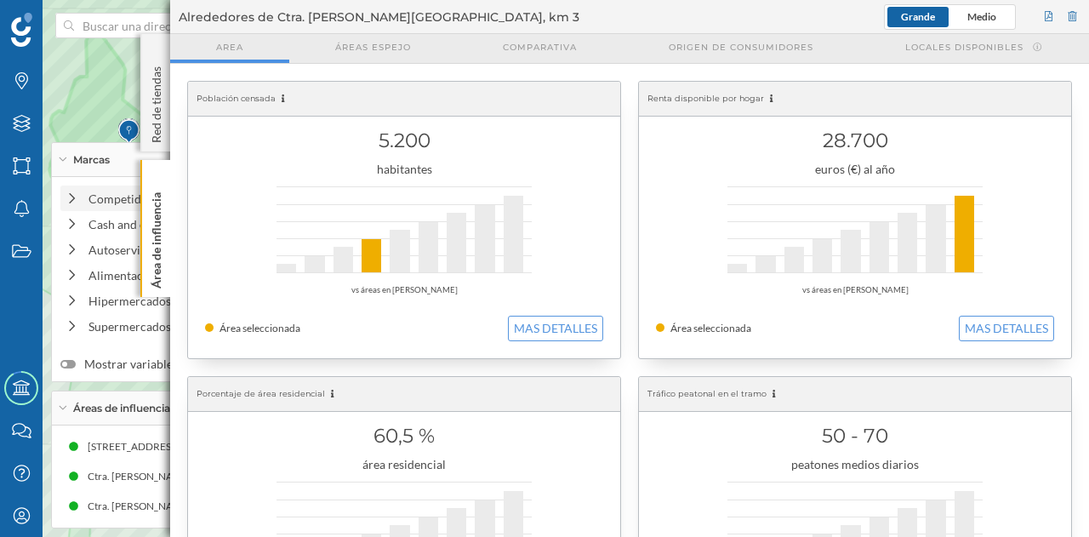
drag, startPoint x: 161, startPoint y: 218, endPoint x: 177, endPoint y: 207, distance: 19.6
click at [161, 218] on p "Área de influencia" at bounding box center [156, 237] width 17 height 103
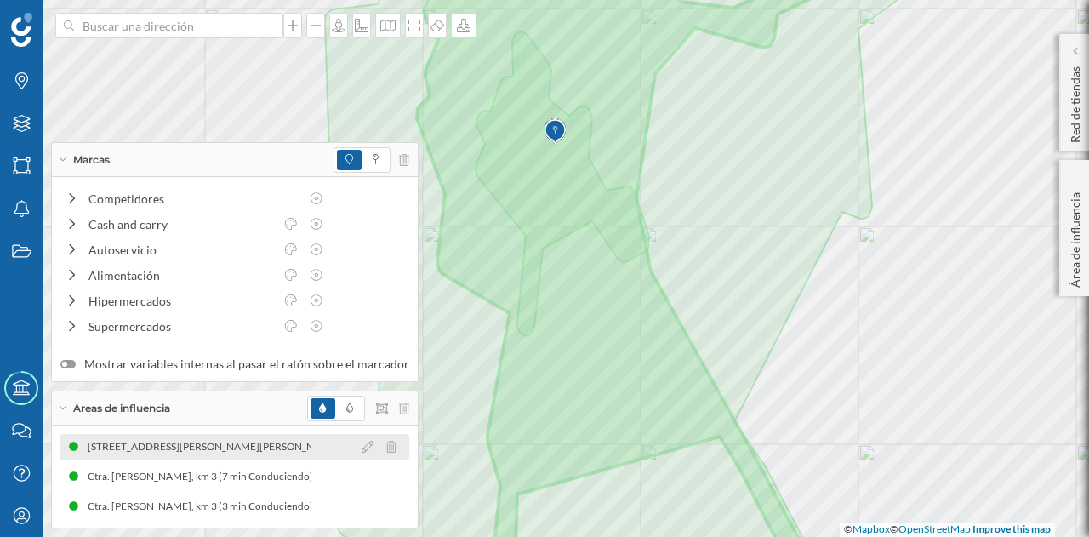
click at [440, 453] on div "[STREET_ADDRESS][PERSON_NAME][PERSON_NAME] (5 min Conduciendo)" at bounding box center [618, 446] width 357 height 17
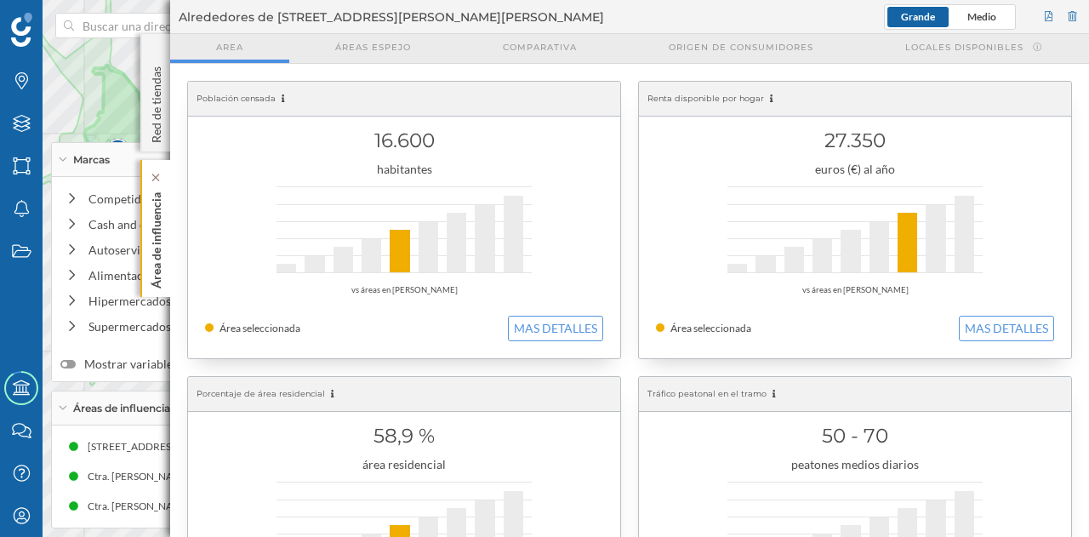
drag, startPoint x: 172, startPoint y: 235, endPoint x: 163, endPoint y: 236, distance: 8.6
click at [162, 237] on p "Área de influencia" at bounding box center [156, 237] width 17 height 103
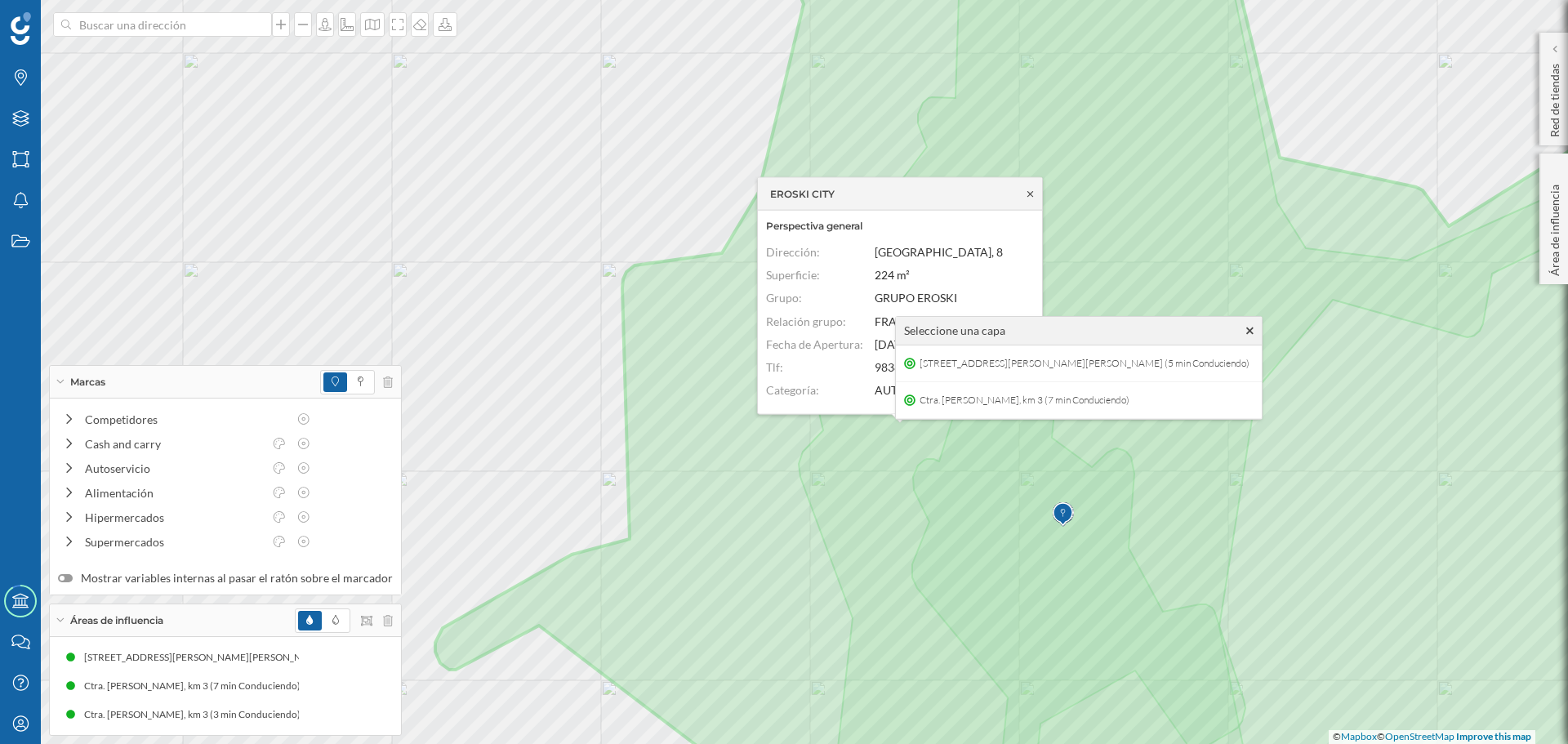
click at [1030, 193] on icon at bounding box center [1031, 193] width 6 height 6
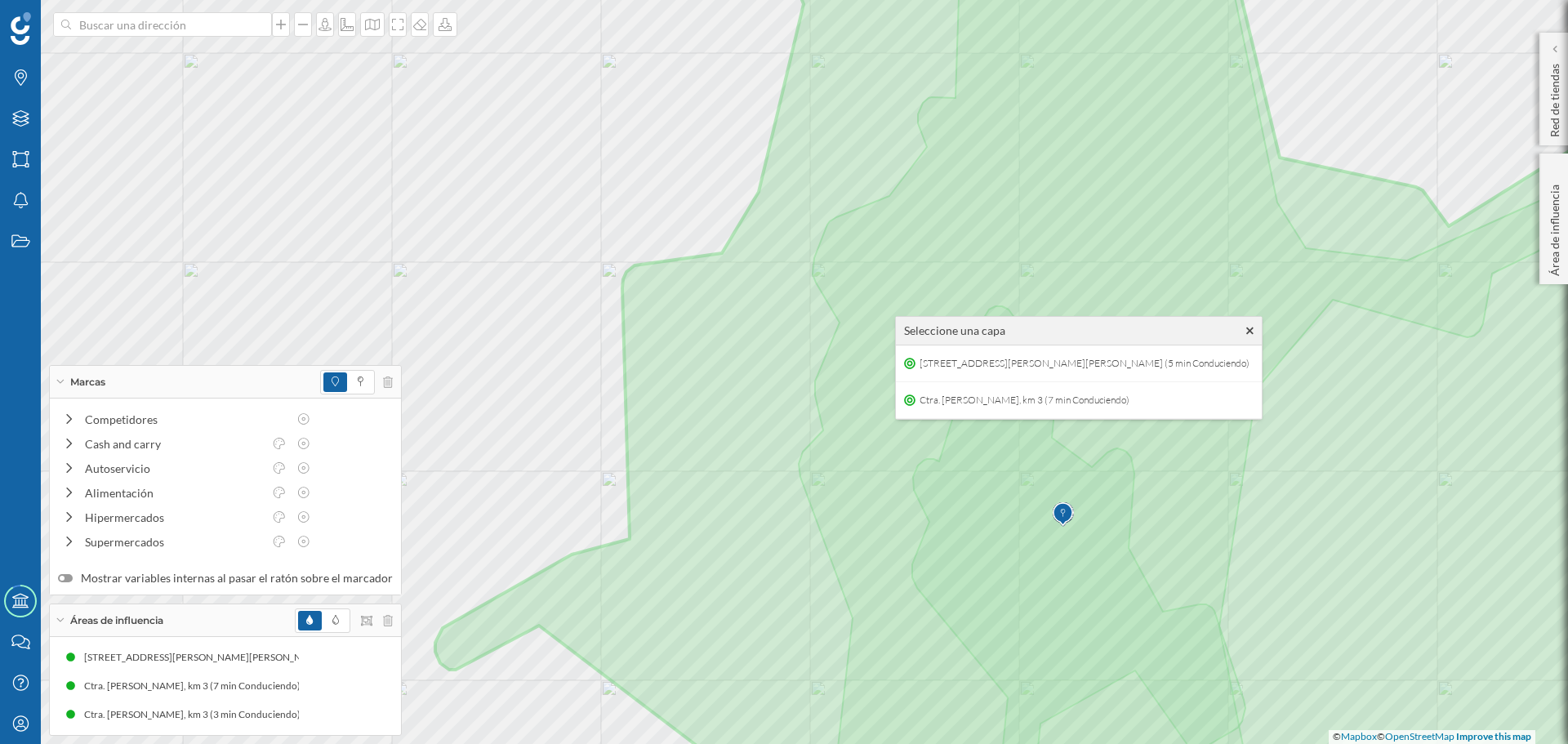
click at [1253, 334] on icon at bounding box center [1250, 331] width 8 height 12
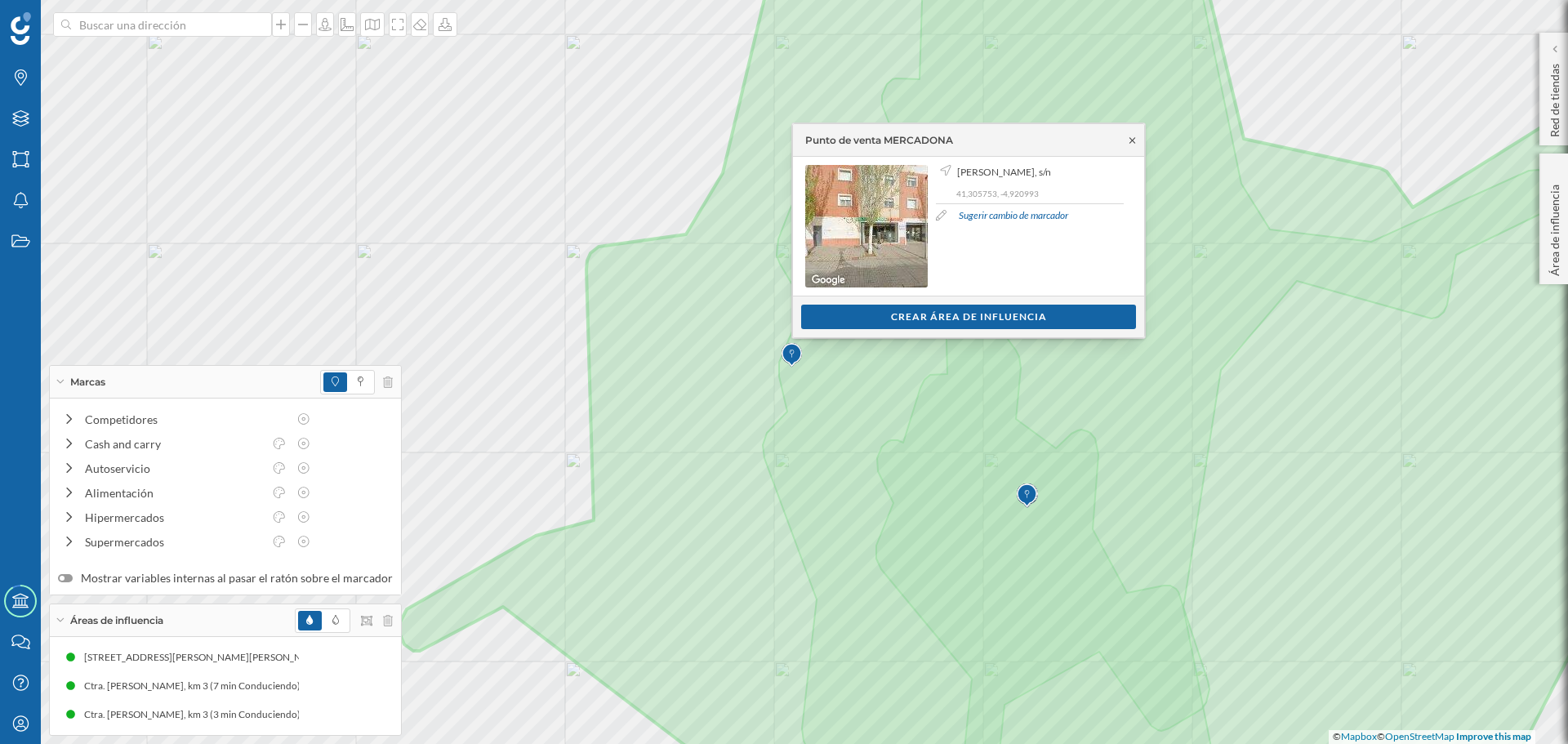
click at [1133, 141] on icon at bounding box center [1132, 140] width 6 height 6
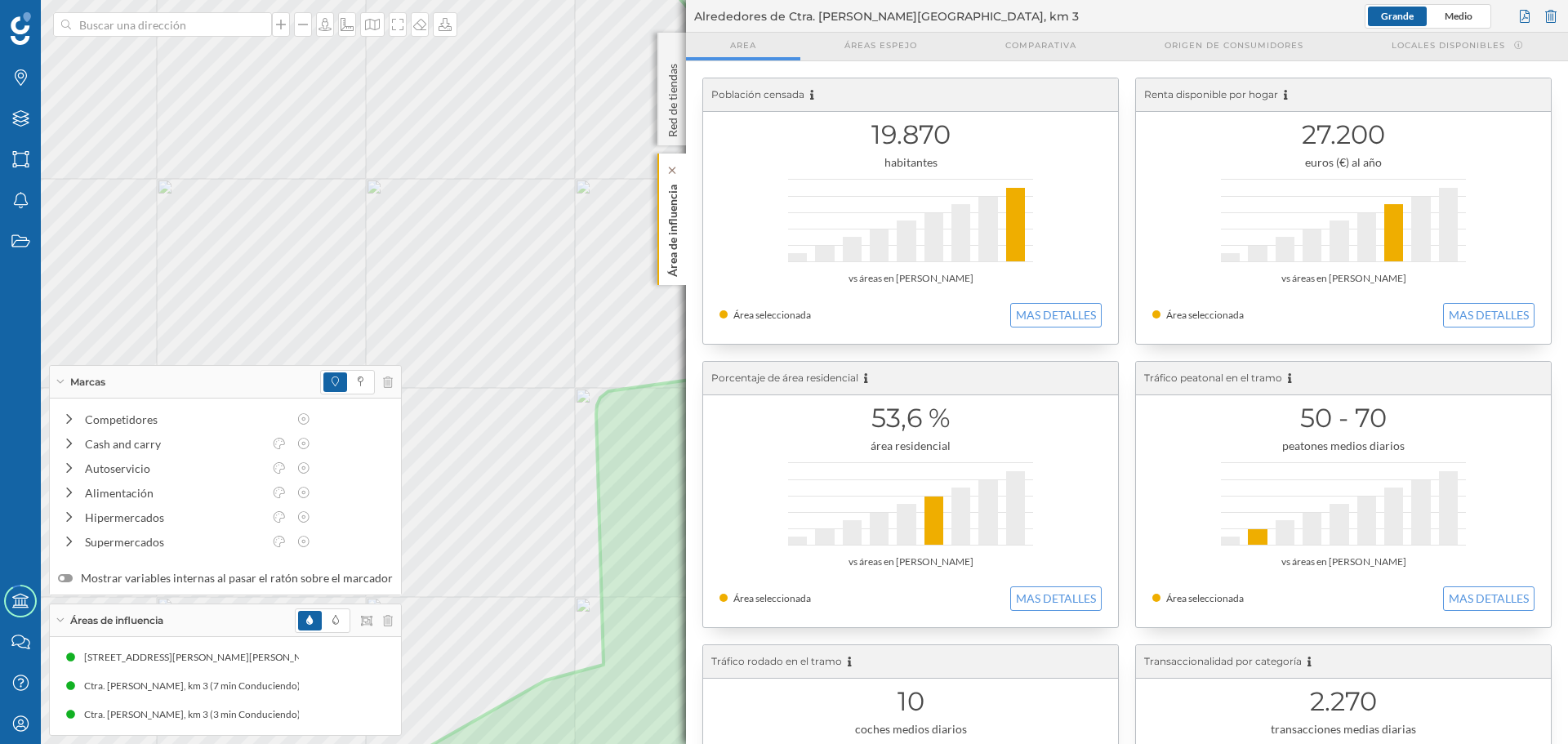
click at [683, 245] on div "Área de influencia" at bounding box center [672, 219] width 29 height 132
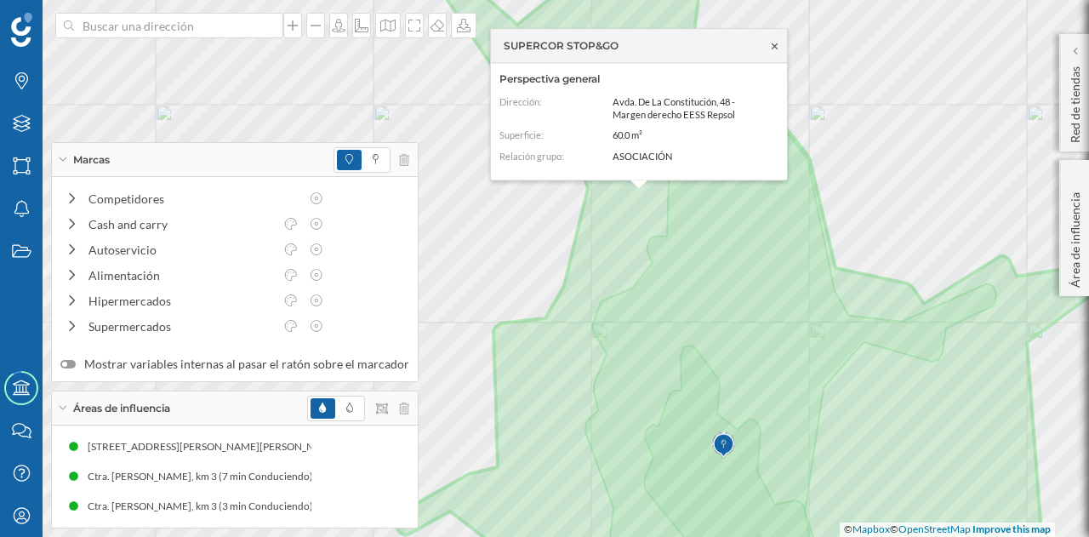
click at [775, 45] on icon at bounding box center [775, 46] width 6 height 6
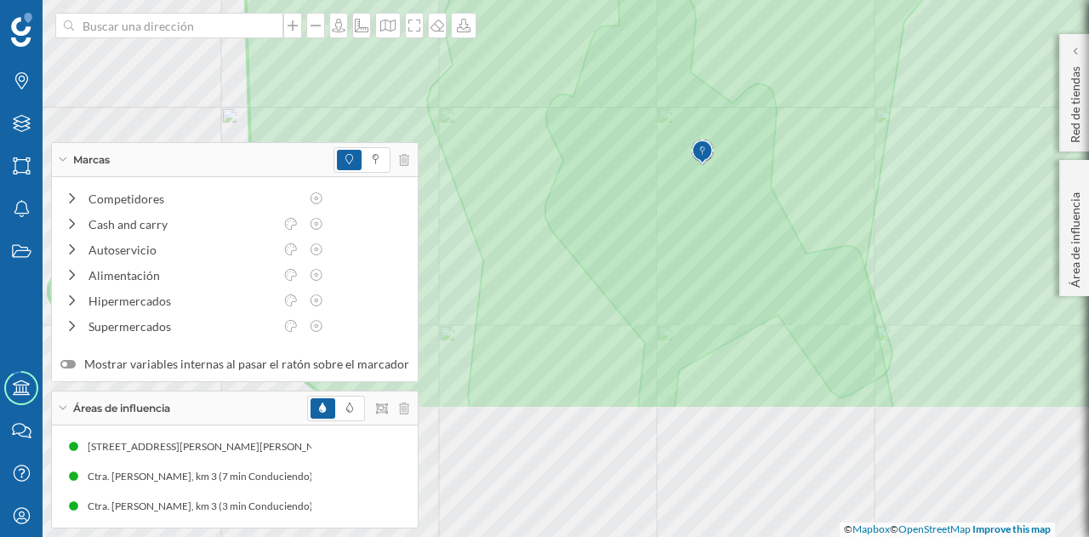
click at [788, 0] on html "Marcas Capas Áreas Notificaciones Estados Academy Contacta con nosotros Centro …" at bounding box center [544, 268] width 1089 height 537
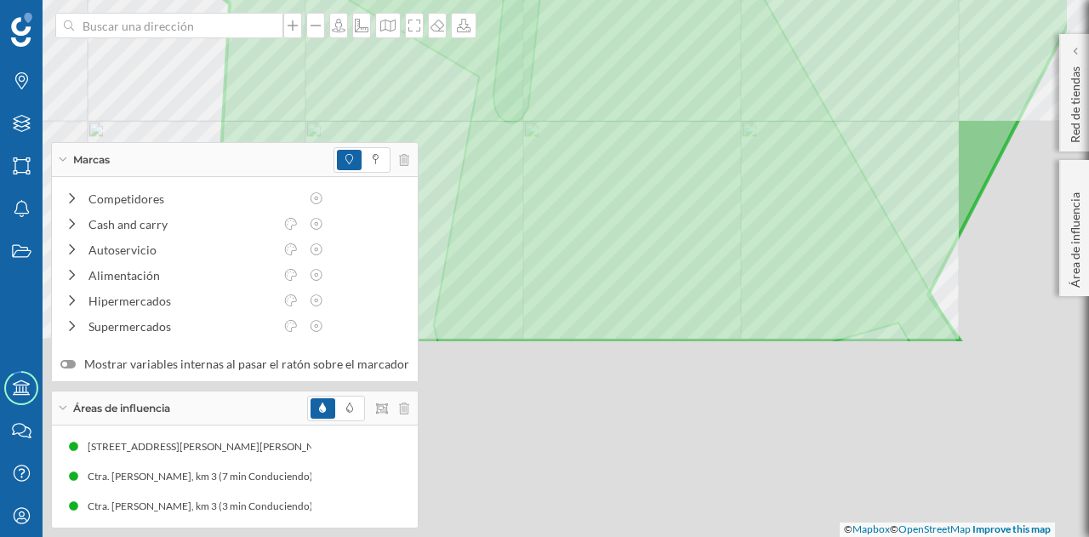
click at [674, 0] on html "Marcas Capas Áreas Notificaciones Estados Academy Contacta con nosotros Centro …" at bounding box center [544, 268] width 1089 height 537
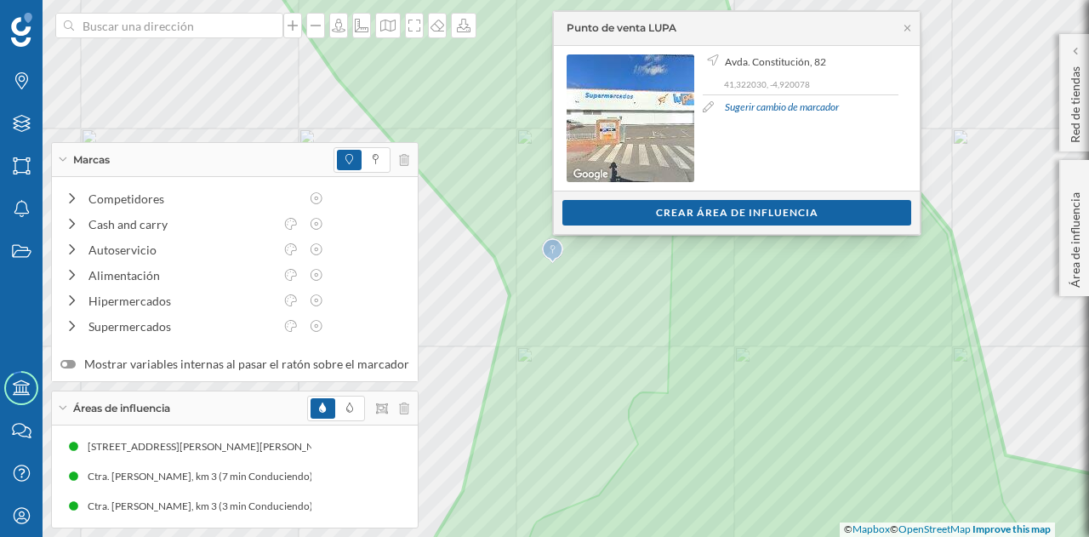
click at [913, 31] on div "Punto de venta LUPA" at bounding box center [737, 29] width 366 height 34
click at [909, 28] on icon at bounding box center [907, 28] width 13 height 10
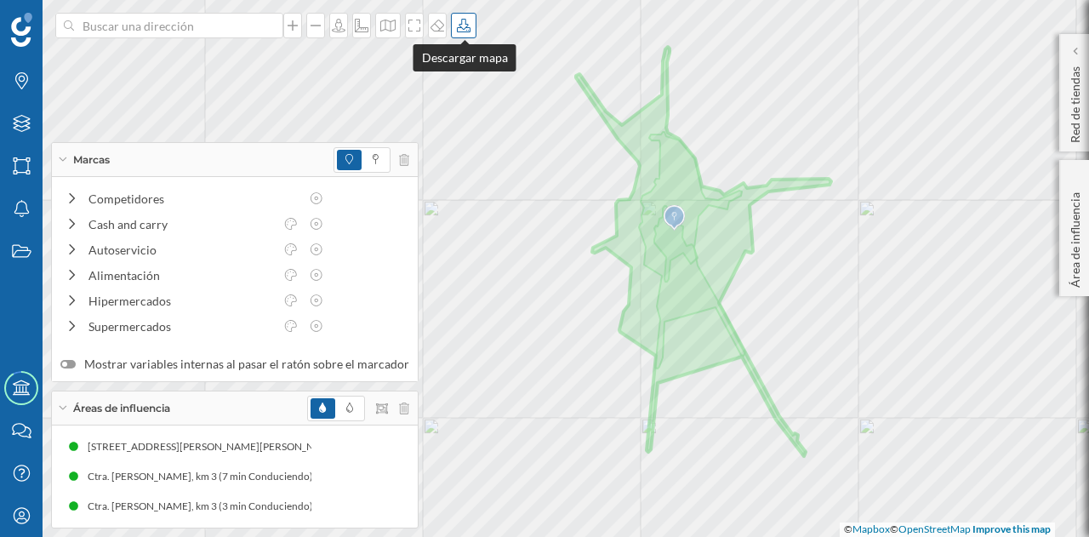
click at [460, 33] on div at bounding box center [464, 26] width 26 height 26
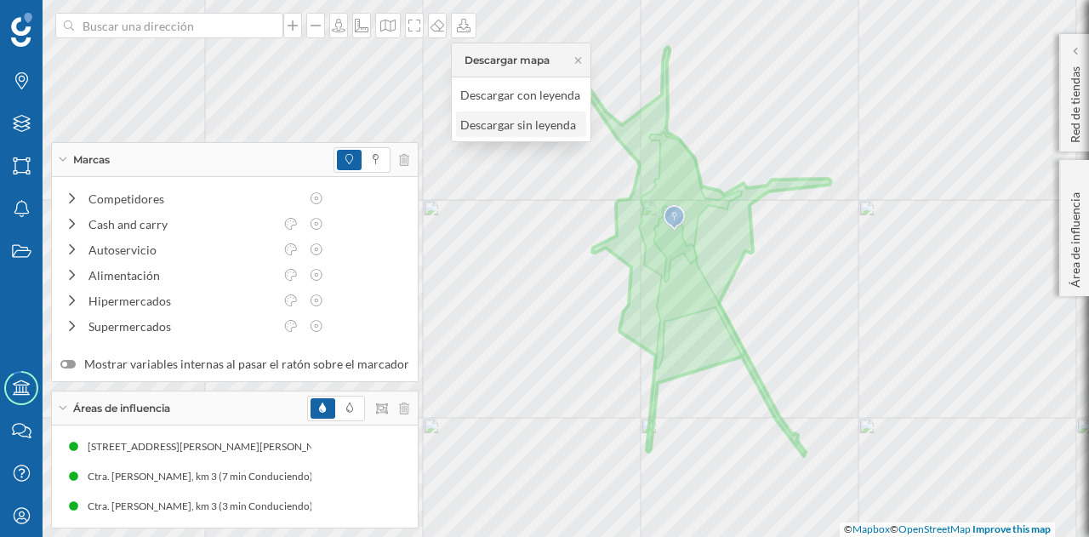
click at [506, 128] on div "Descargar sin leyenda" at bounding box center [520, 125] width 120 height 18
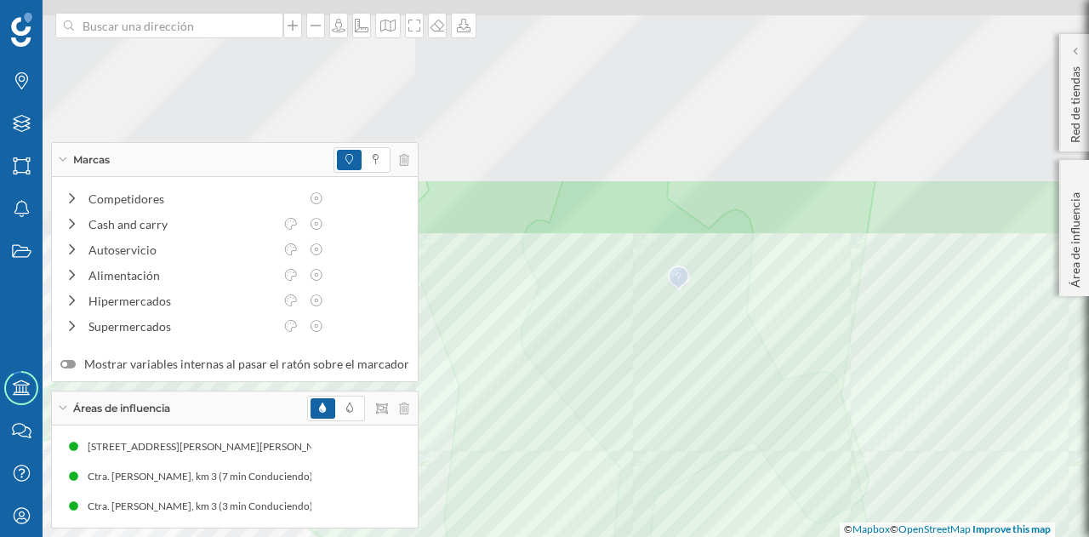
click at [802, 537] on html "Marcas Capas Áreas Notificaciones Estados Academy Contacta con nosotros Centro …" at bounding box center [544, 268] width 1089 height 537
